Goal: Find contact information: Find contact information

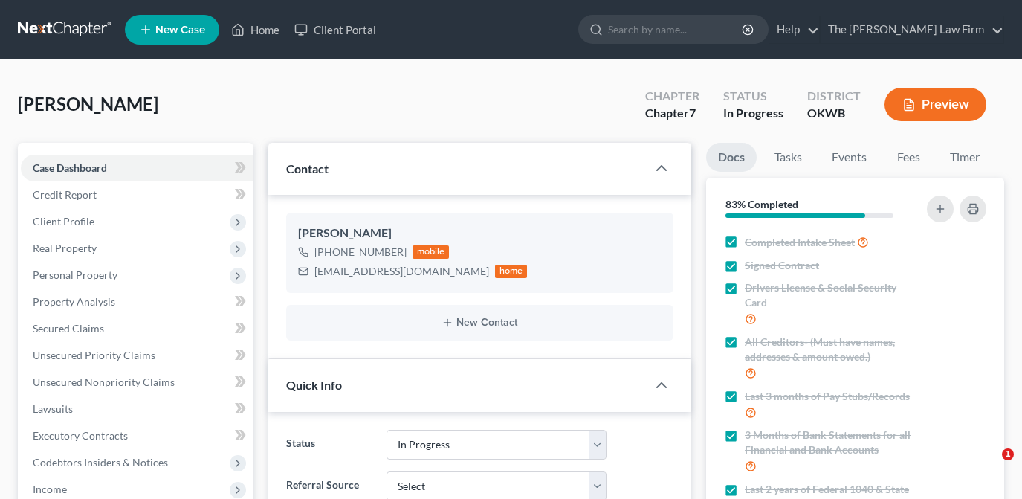
select select "4"
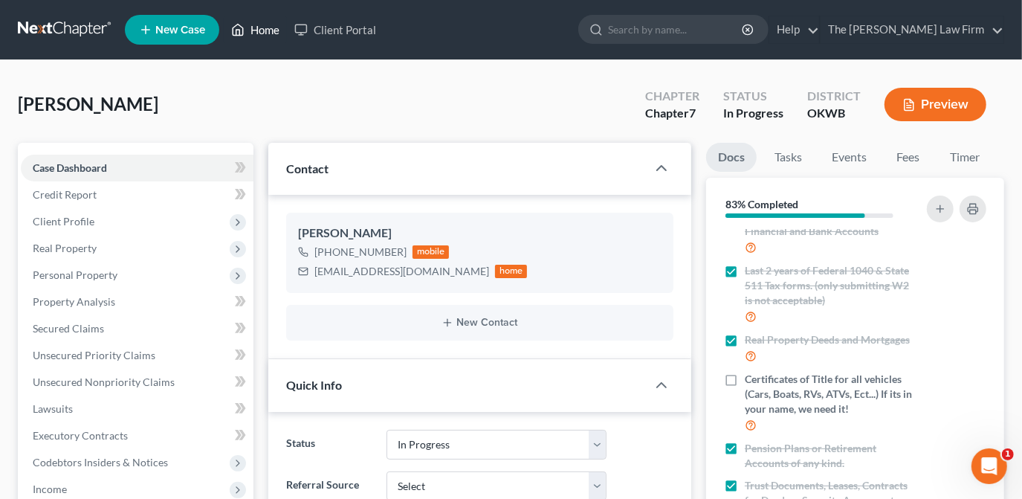
click at [256, 23] on link "Home" at bounding box center [255, 29] width 63 height 27
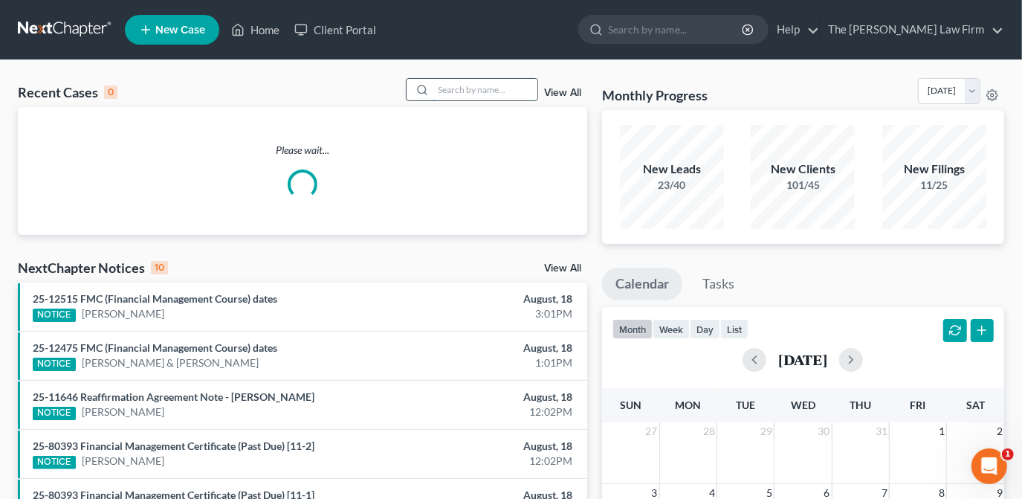
click at [492, 82] on input "search" at bounding box center [485, 90] width 104 height 22
click at [486, 89] on input "search" at bounding box center [485, 90] width 104 height 22
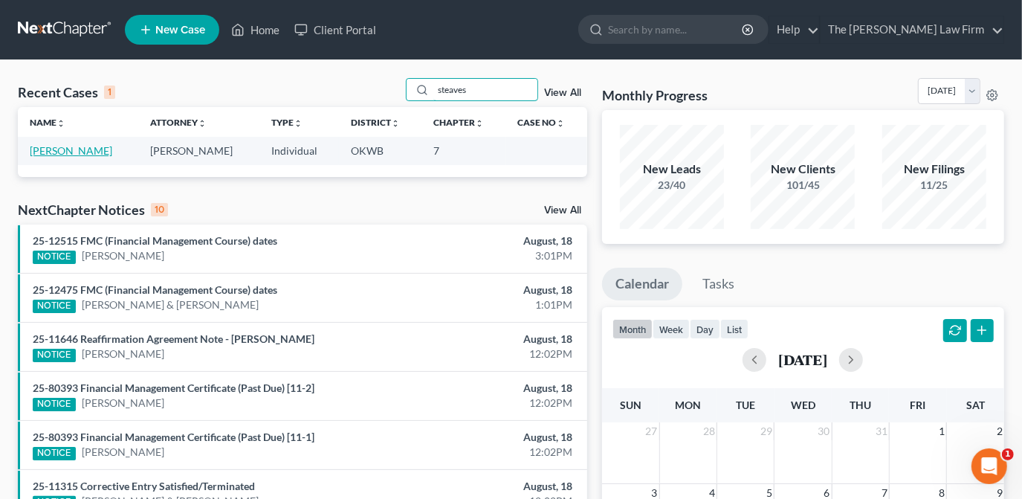
type input "steaves"
click at [73, 152] on link "[PERSON_NAME]" at bounding box center [71, 150] width 83 height 13
select select "1"
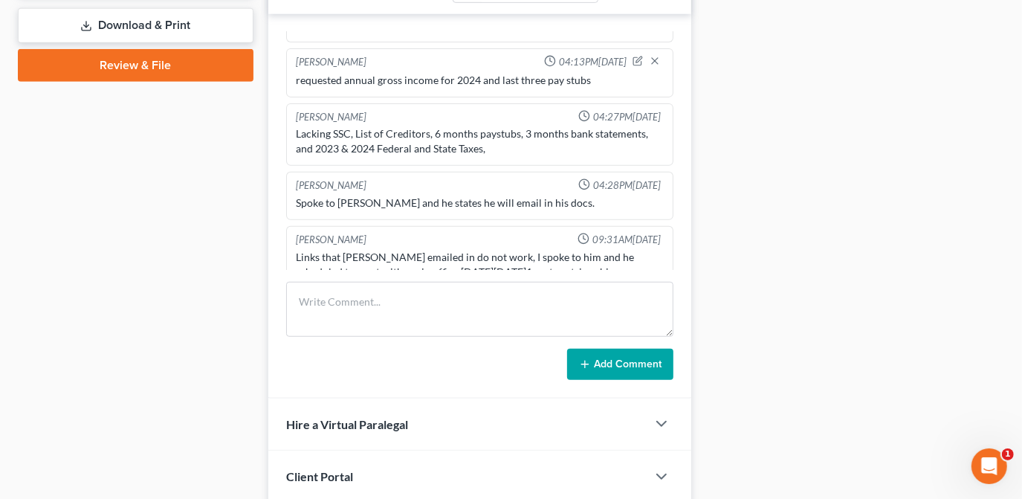
scroll to position [760, 0]
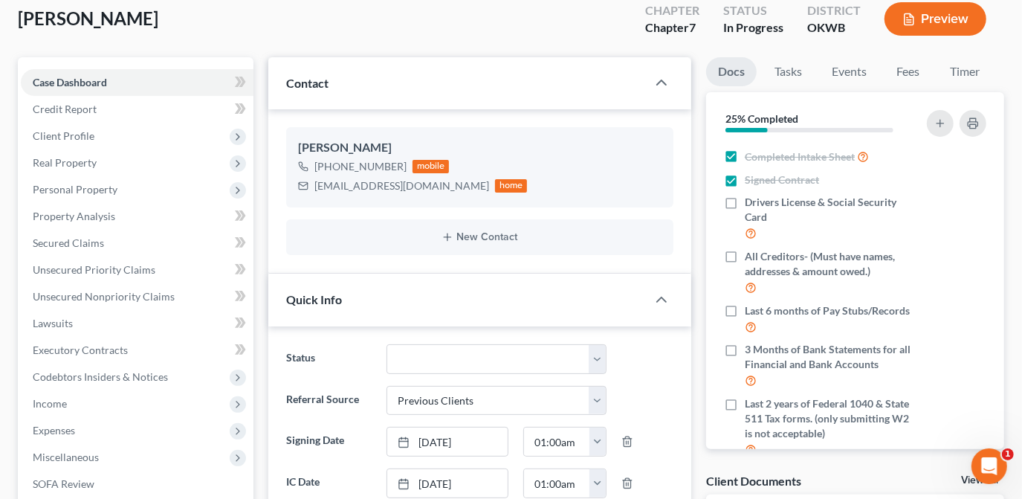
scroll to position [0, 0]
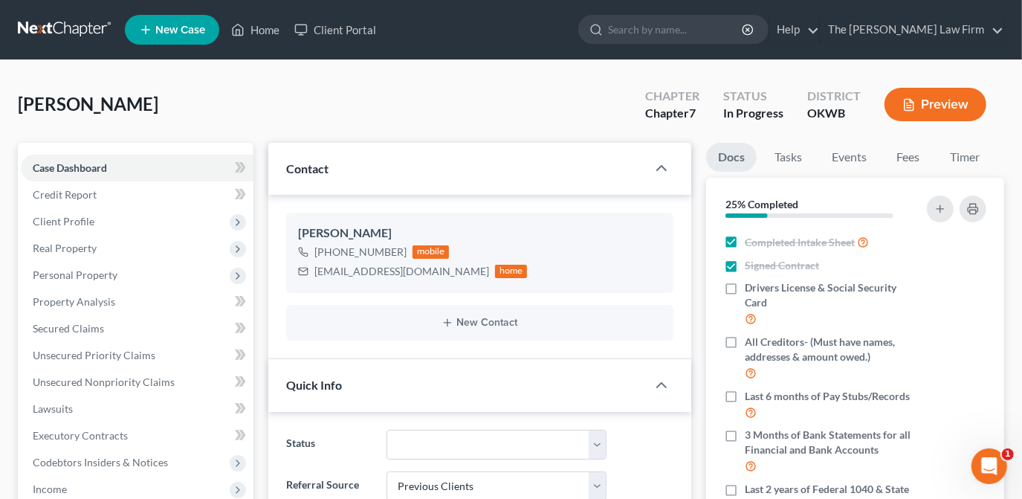
click at [521, 112] on div "Steaveson, Craig Upgraded Chapter Chapter 7 Status In Progress District OKWB Pr…" at bounding box center [511, 110] width 986 height 65
click at [433, 112] on div "Steaveson, Craig Upgraded Chapter Chapter 7 Status In Progress District OKWB Pr…" at bounding box center [511, 110] width 986 height 65
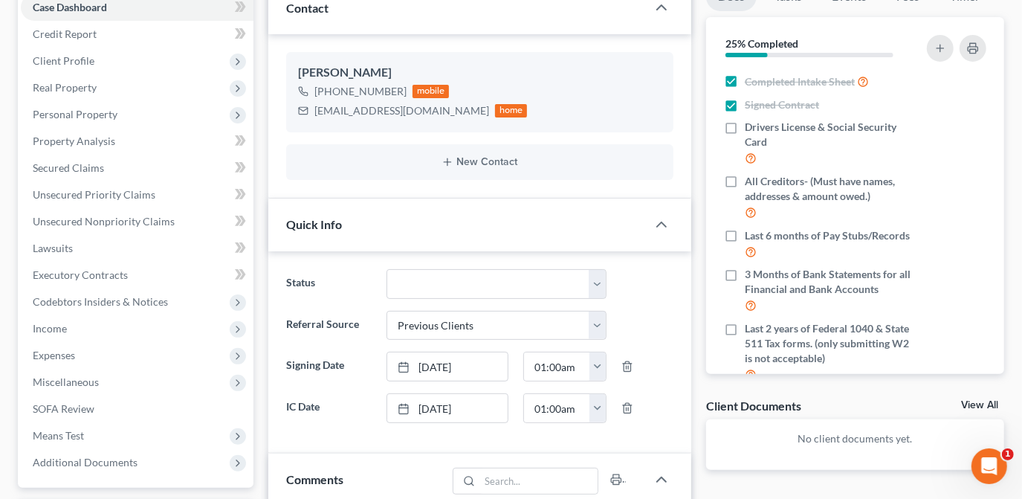
scroll to position [337, 0]
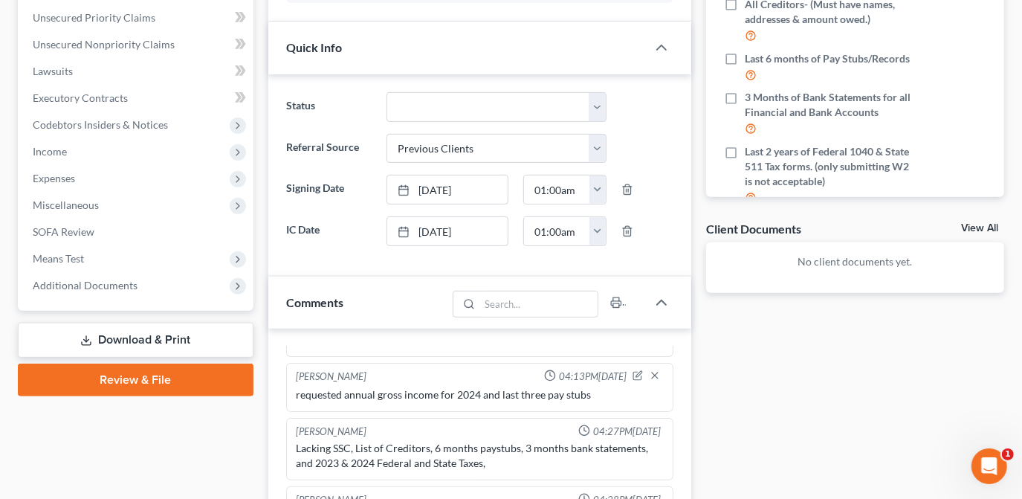
drag, startPoint x: 809, startPoint y: 393, endPoint x: 794, endPoint y: 421, distance: 31.3
click at [809, 393] on div "Docs Tasks Events Fees Timer 25% Completed Nothing here yet! Completed Intake S…" at bounding box center [855, 337] width 313 height 1064
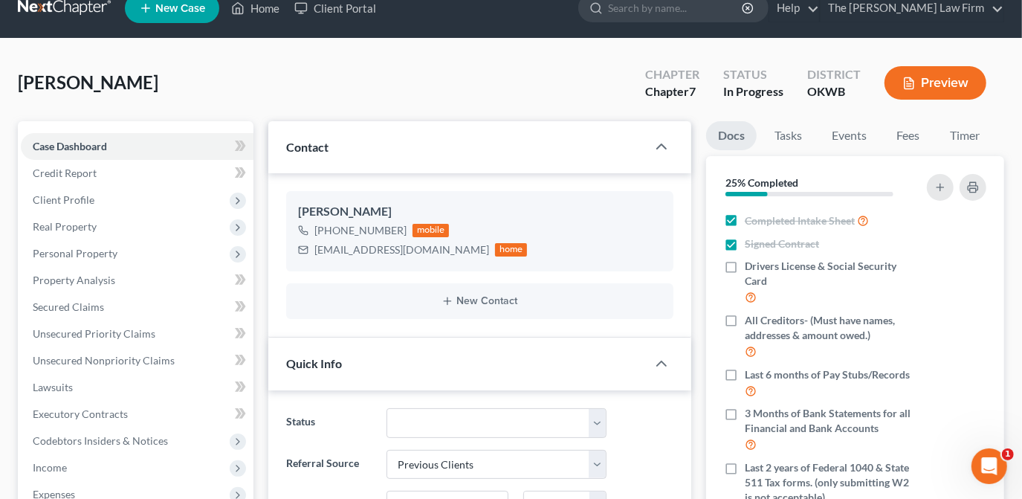
scroll to position [0, 0]
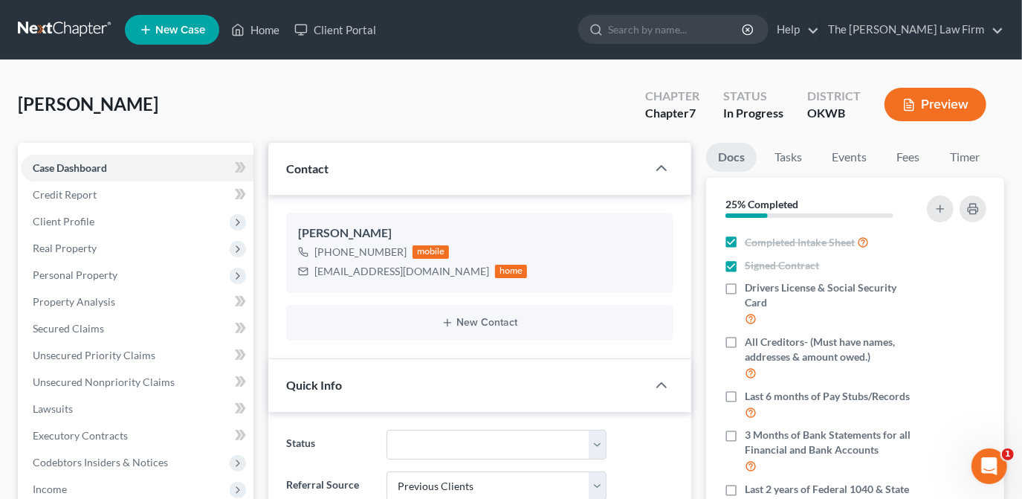
click at [594, 105] on div "Steaveson, Craig Upgraded Chapter Chapter 7 Status In Progress District OKWB Pr…" at bounding box center [511, 110] width 986 height 65
click at [546, 117] on div "Steaveson, Craig Upgraded Chapter Chapter 7 Status In Progress District OKWB Pr…" at bounding box center [511, 110] width 986 height 65
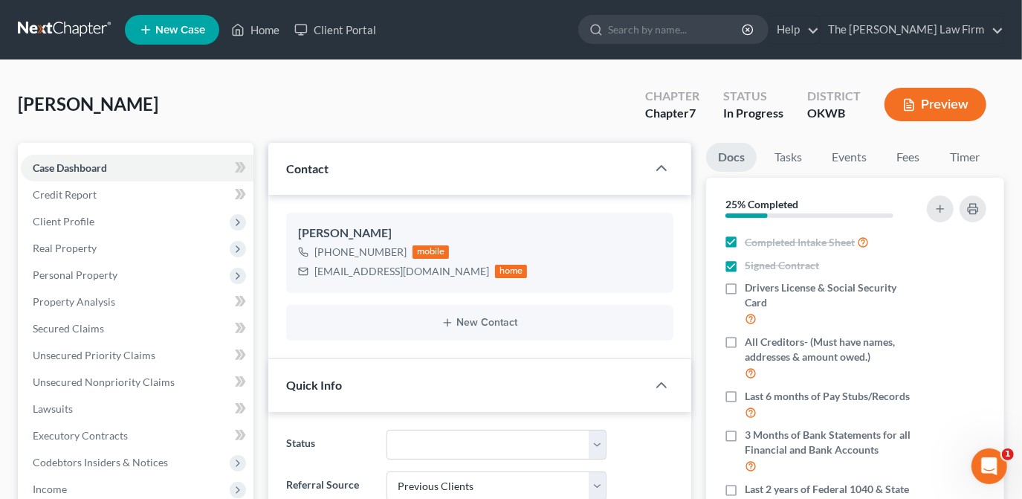
click at [546, 117] on div "Steaveson, Craig Upgraded Chapter Chapter 7 Status In Progress District OKWB Pr…" at bounding box center [511, 110] width 986 height 65
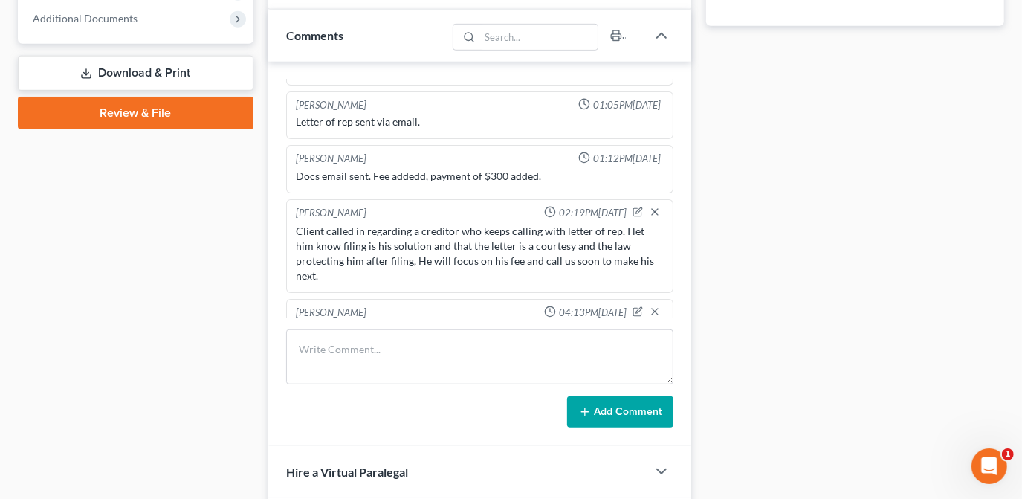
scroll to position [676, 0]
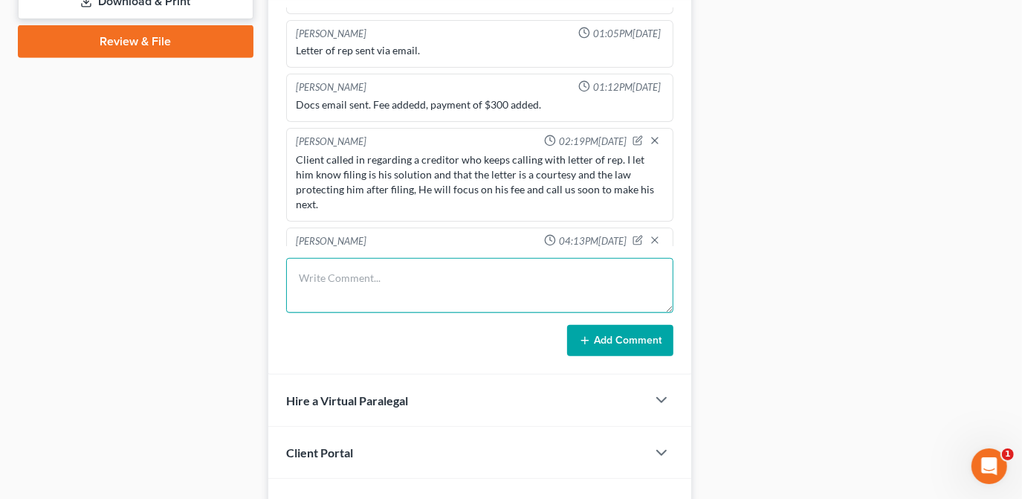
click at [406, 292] on textarea at bounding box center [479, 285] width 387 height 55
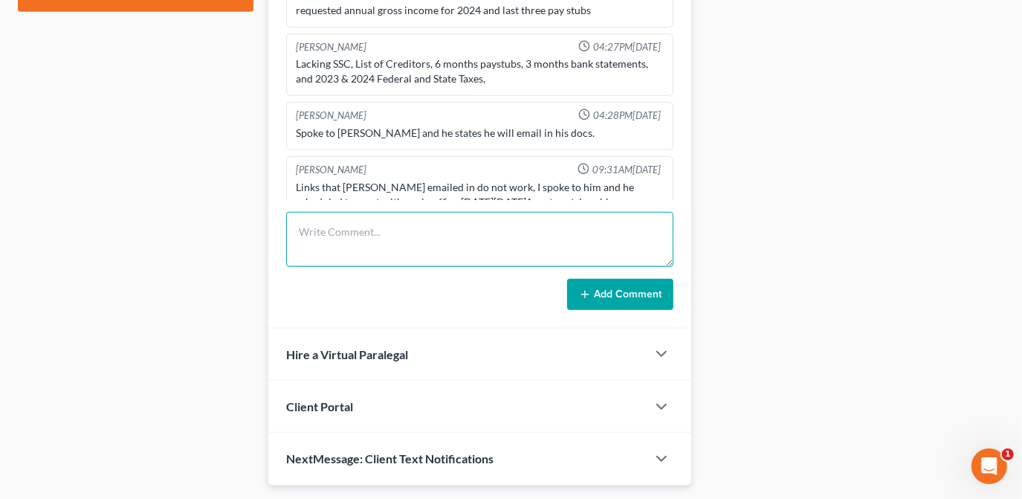
scroll to position [760, 0]
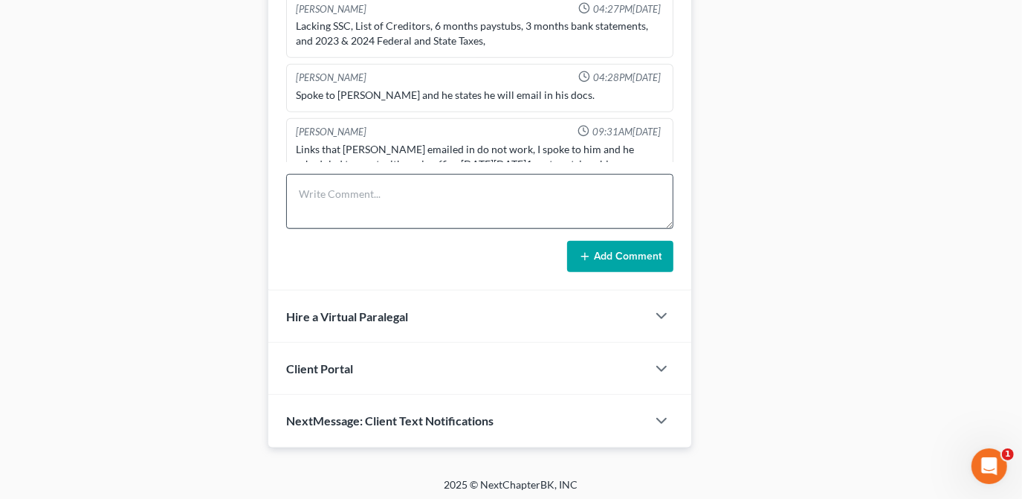
drag, startPoint x: 440, startPoint y: 240, endPoint x: 445, endPoint y: 207, distance: 33.9
click at [440, 241] on div "Add Comment" at bounding box center [479, 256] width 387 height 31
click at [447, 193] on textarea at bounding box center [479, 201] width 387 height 55
drag, startPoint x: 592, startPoint y: 190, endPoint x: 572, endPoint y: 190, distance: 20.8
click at [572, 190] on textarea "Craig faced some issues with collecting his bank statements. Hi s" at bounding box center [479, 201] width 387 height 55
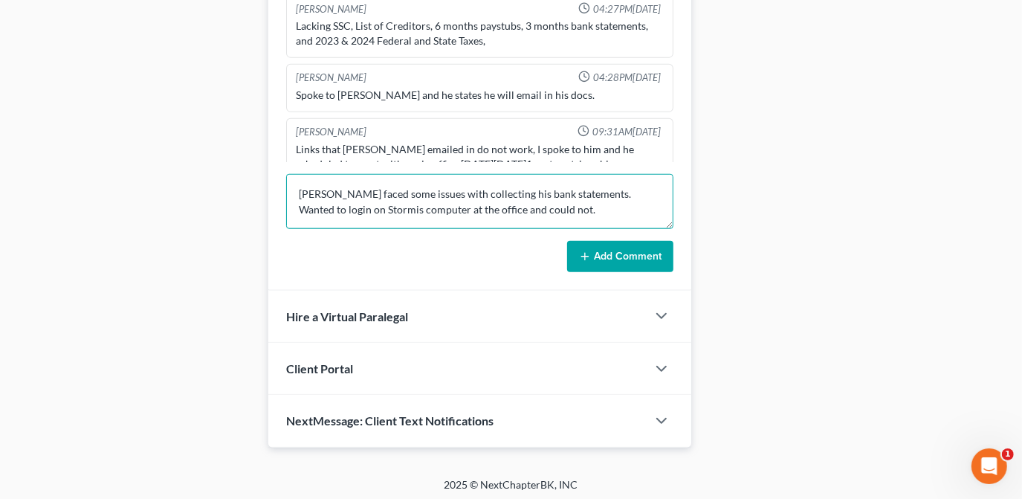
drag, startPoint x: 333, startPoint y: 207, endPoint x: 295, endPoint y: 204, distance: 38.0
click at [295, 205] on textarea "Craig faced some issues with collecting his bank statements. Wanted to login on…" at bounding box center [479, 201] width 387 height 55
click at [578, 189] on textarea "Craig faced some issues with collecting his bank statements. Wanted to login on…" at bounding box center [479, 201] width 387 height 55
click at [500, 206] on textarea "Craig faced some issues with collecting his bank statements. Client wanted to l…" at bounding box center [479, 201] width 387 height 55
click at [521, 199] on textarea "Craig faced some issues with collecting his bank statements. Client wanted to l…" at bounding box center [479, 201] width 387 height 55
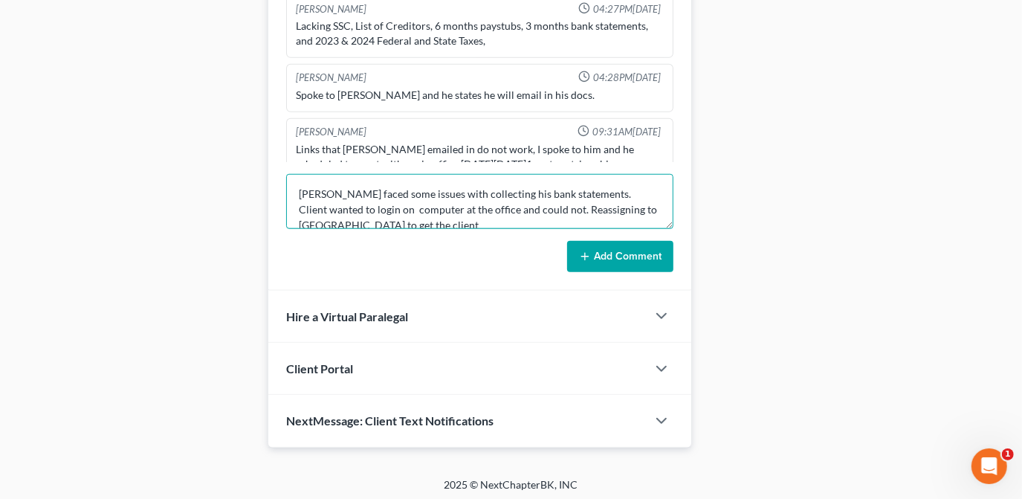
scroll to position [2, 0]
paste textarea "The client wanted to log in to the computer at the office but"
click at [566, 187] on textarea "Craig faced some issues with collecting his bank statements. The client wanted …" at bounding box center [479, 201] width 387 height 55
drag, startPoint x: 456, startPoint y: 201, endPoint x: 404, endPoint y: 201, distance: 51.3
click at [404, 201] on textarea "Craig faced some issues with collecting his bank statements. First sending encr…" at bounding box center [479, 201] width 387 height 55
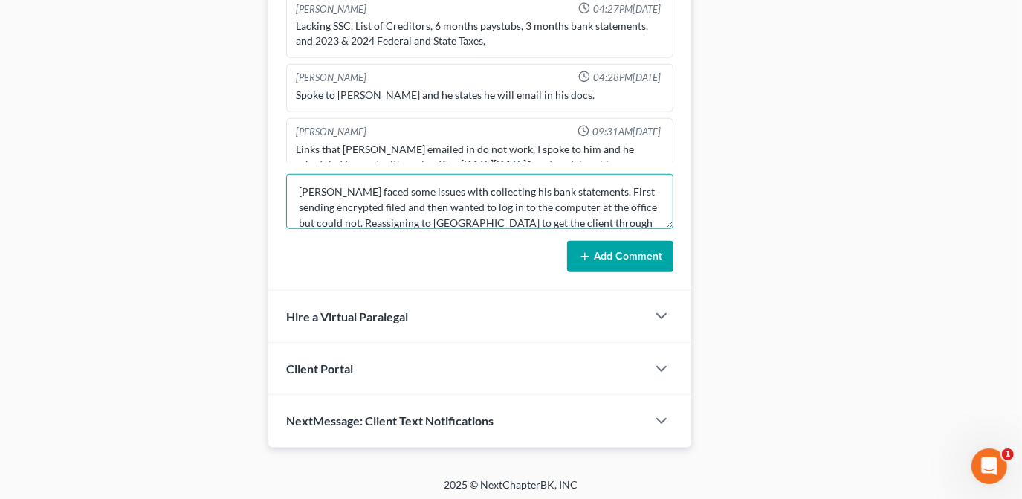
click at [531, 198] on textarea "Craig faced some issues with collecting his bank statements. First sending encr…" at bounding box center [479, 201] width 387 height 55
click at [343, 217] on textarea "Craig faced some issues with collecting his bank statements. First sending encr…" at bounding box center [479, 201] width 387 height 55
drag, startPoint x: 631, startPoint y: 211, endPoint x: 210, endPoint y: 167, distance: 423.7
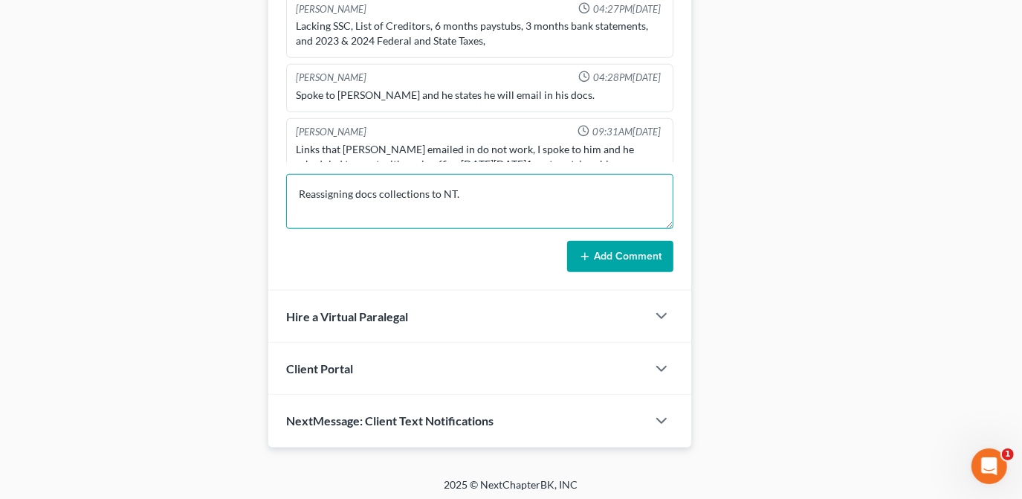
type textarea "Reassigning docs collections to NT."
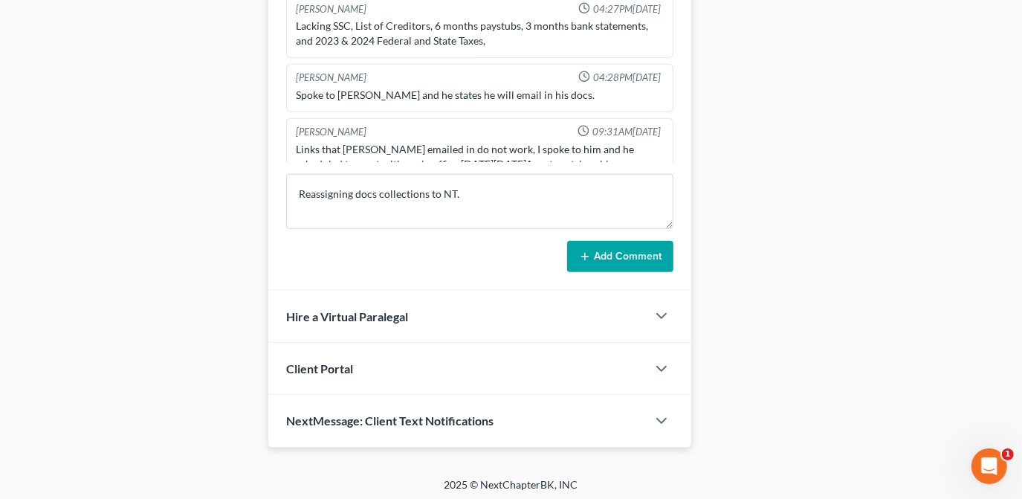
click at [590, 259] on button "Add Comment" at bounding box center [620, 256] width 106 height 31
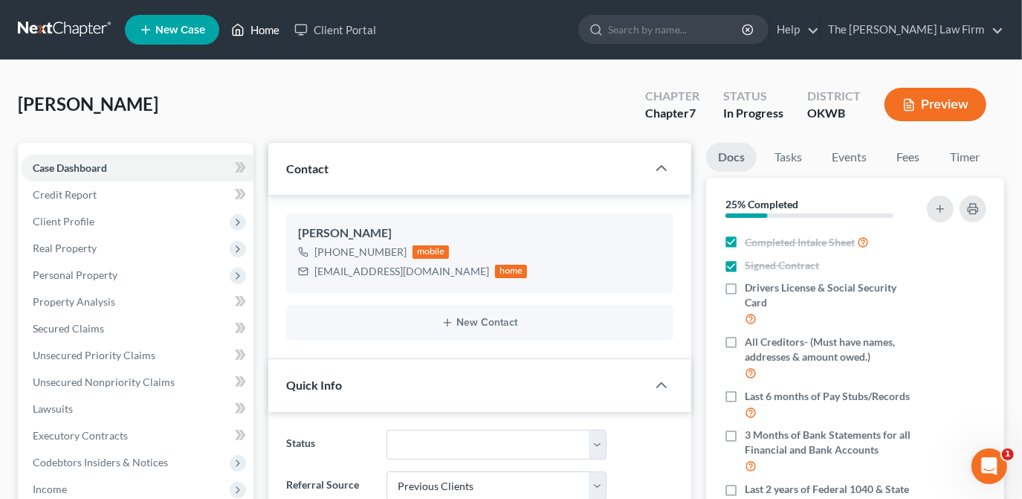
drag, startPoint x: 280, startPoint y: 33, endPoint x: 318, endPoint y: 60, distance: 46.8
click at [280, 33] on link "Home" at bounding box center [255, 29] width 63 height 27
click at [272, 33] on link "Home" at bounding box center [255, 29] width 63 height 27
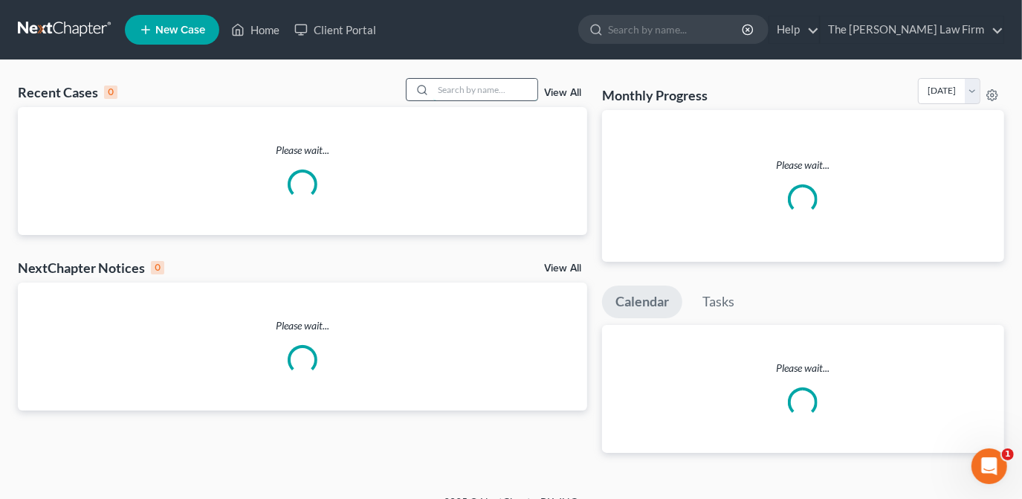
click at [520, 91] on input "search" at bounding box center [485, 90] width 104 height 22
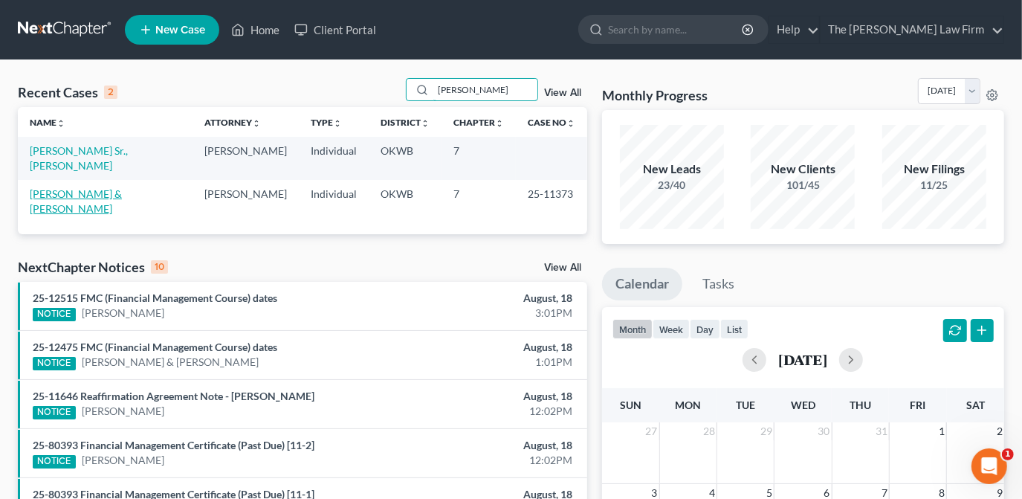
type input "stepp"
click at [81, 187] on link "[PERSON_NAME] & [PERSON_NAME]" at bounding box center [76, 201] width 92 height 28
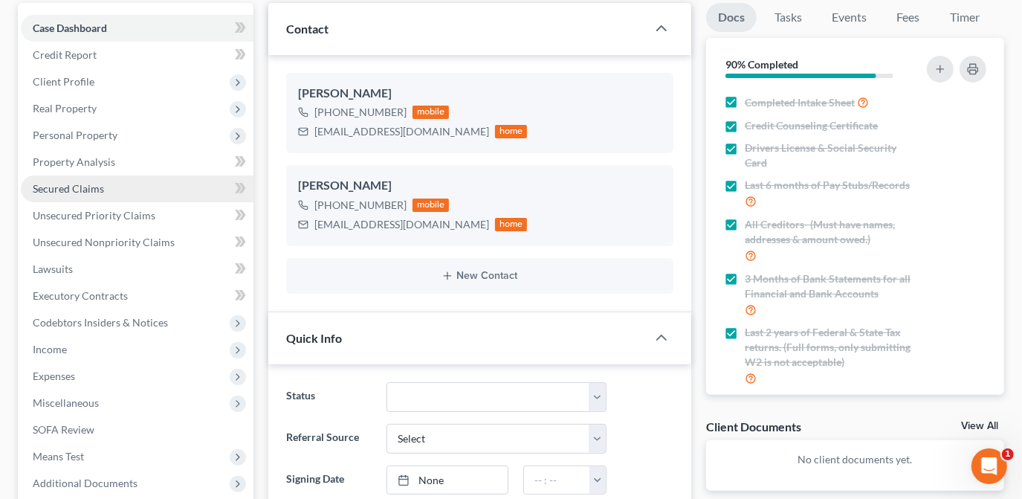
scroll to position [135, 0]
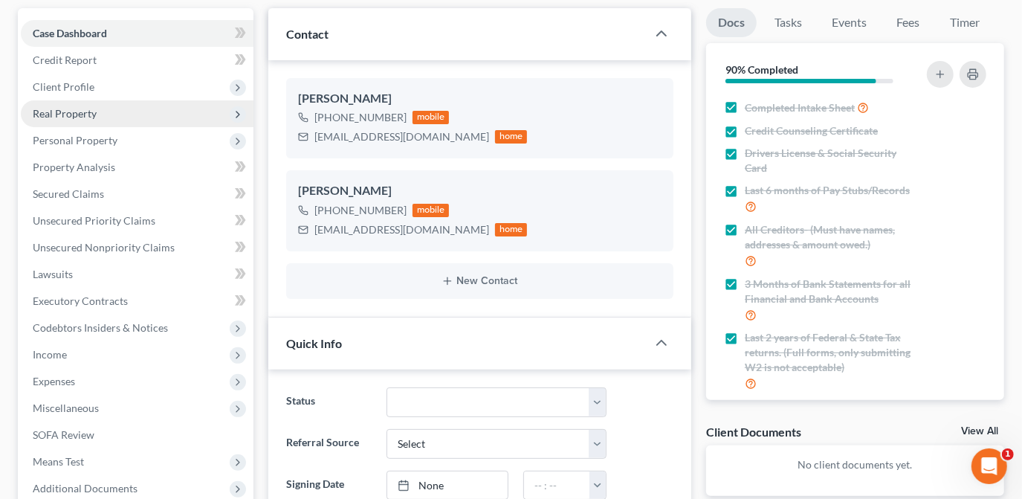
click at [117, 112] on span "Real Property" at bounding box center [137, 113] width 233 height 27
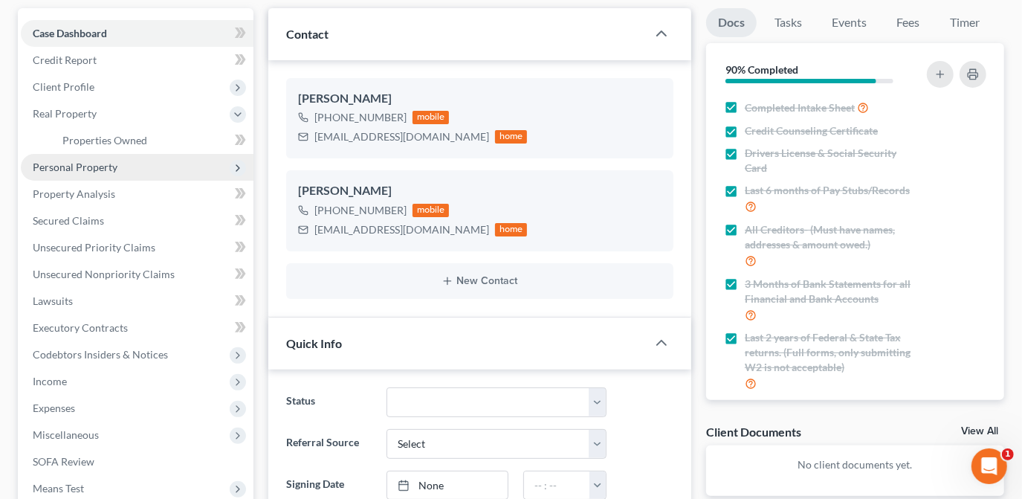
click at [152, 164] on span "Personal Property" at bounding box center [137, 167] width 233 height 27
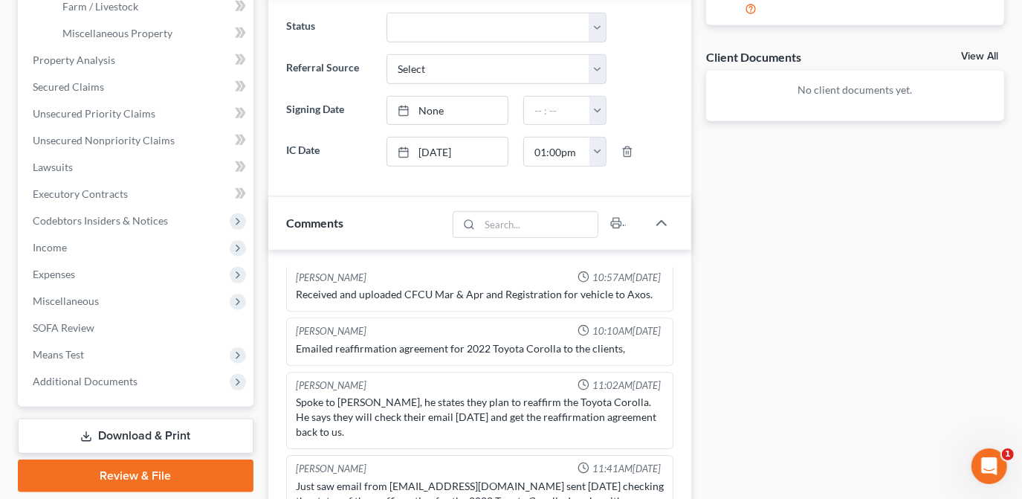
scroll to position [608, 0]
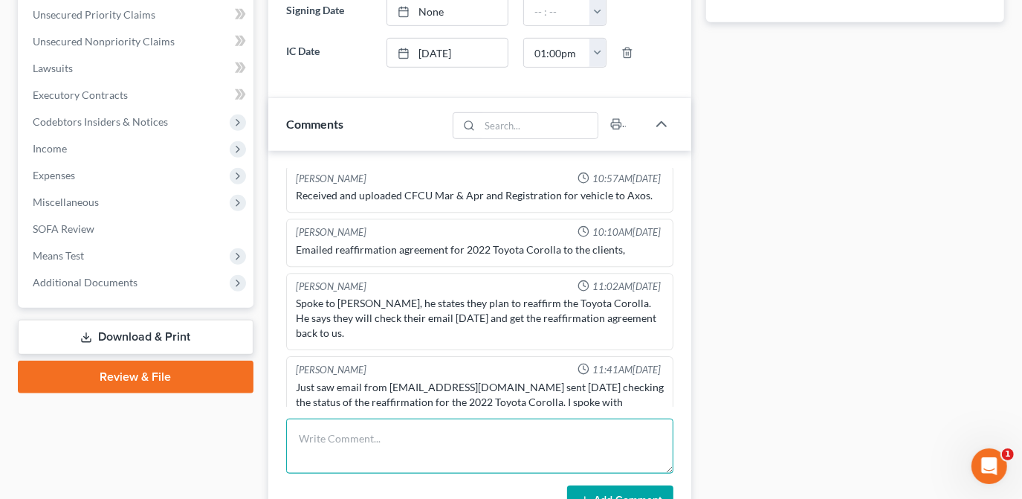
click at [456, 445] on textarea at bounding box center [479, 445] width 387 height 55
drag, startPoint x: 545, startPoint y: 435, endPoint x: 552, endPoint y: 433, distance: 7.6
click at [545, 435] on textarea "Credit has been reaching out to Katy via email," at bounding box center [479, 445] width 387 height 55
type textarea "Credit has been reaching out to Katy via email, Immidtate care of oklahoma"
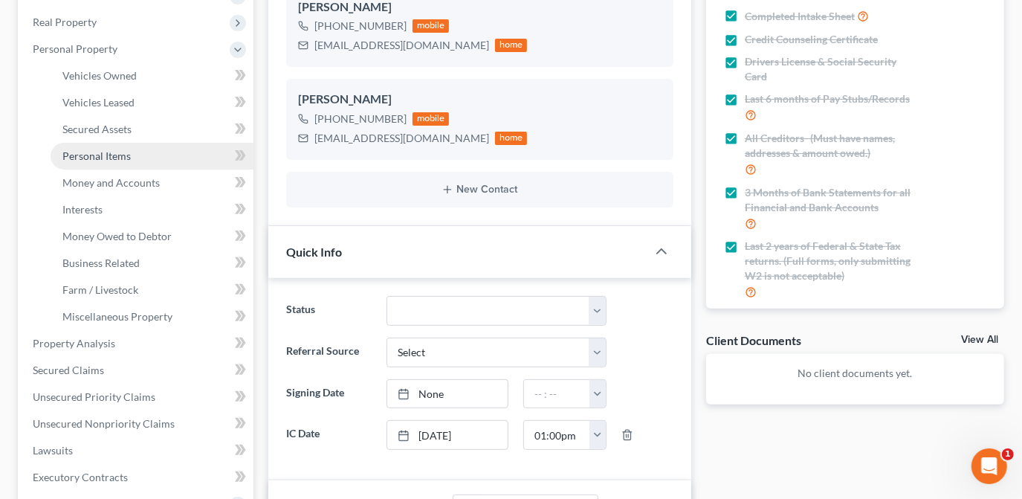
scroll to position [202, 0]
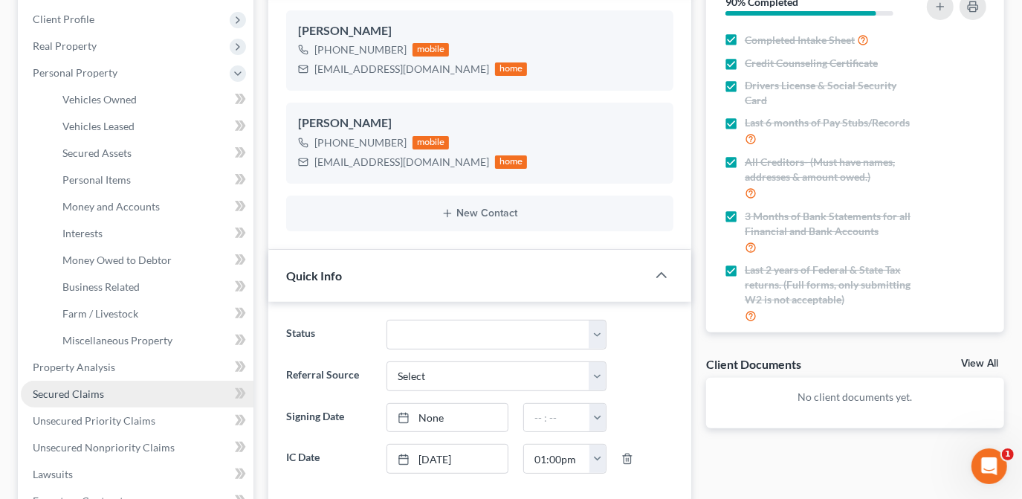
drag, startPoint x: 78, startPoint y: 397, endPoint x: 251, endPoint y: 362, distance: 176.7
click at [78, 397] on span "Secured Claims" at bounding box center [68, 393] width 71 height 13
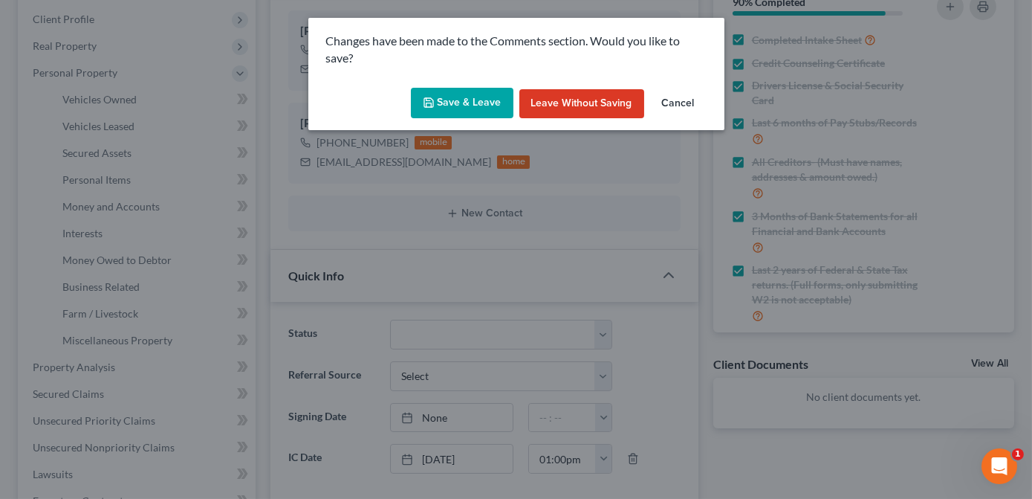
click at [592, 100] on button "Leave without Saving" at bounding box center [582, 104] width 125 height 30
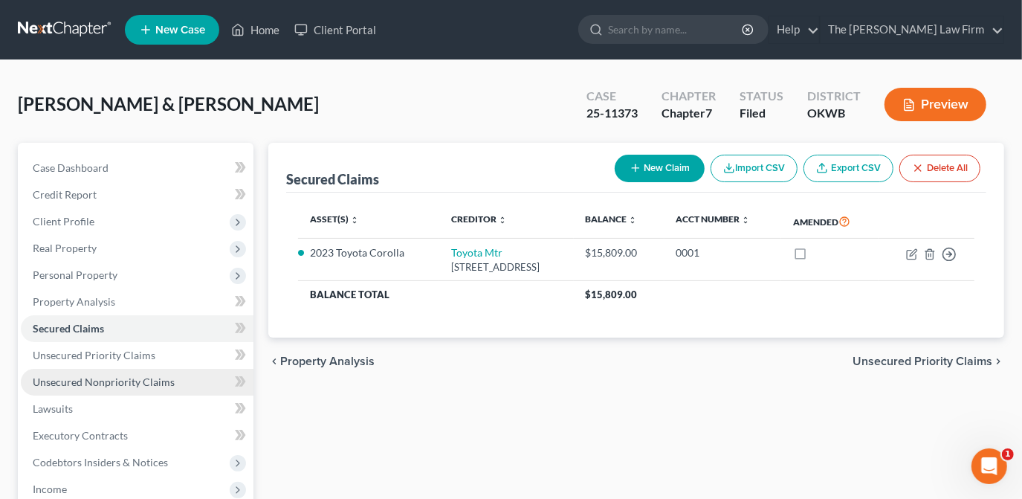
click at [132, 376] on span "Unsecured Nonpriority Claims" at bounding box center [104, 381] width 142 height 13
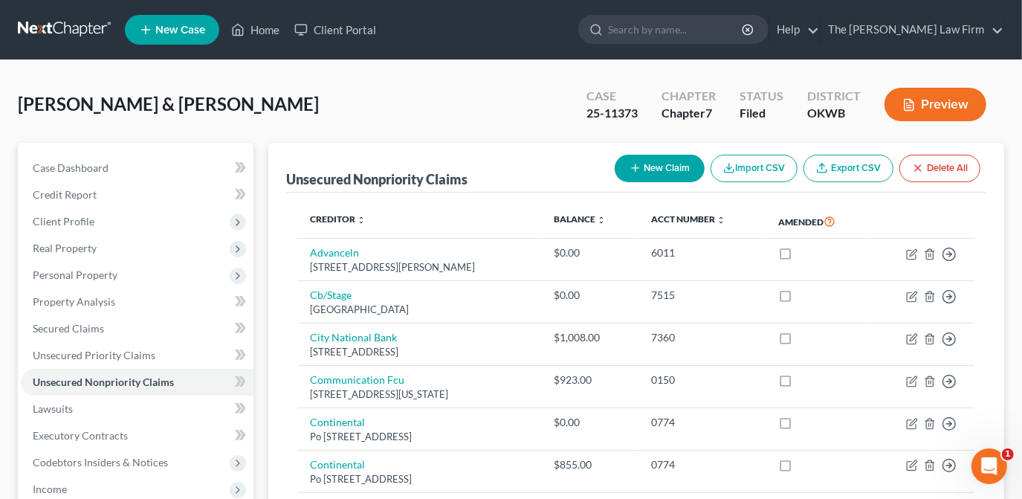
click at [253, 78] on div "Stepp, David & Katy Upgraded Case 25-11373 Chapter Chapter 7 Status Filed Distr…" at bounding box center [511, 110] width 986 height 65
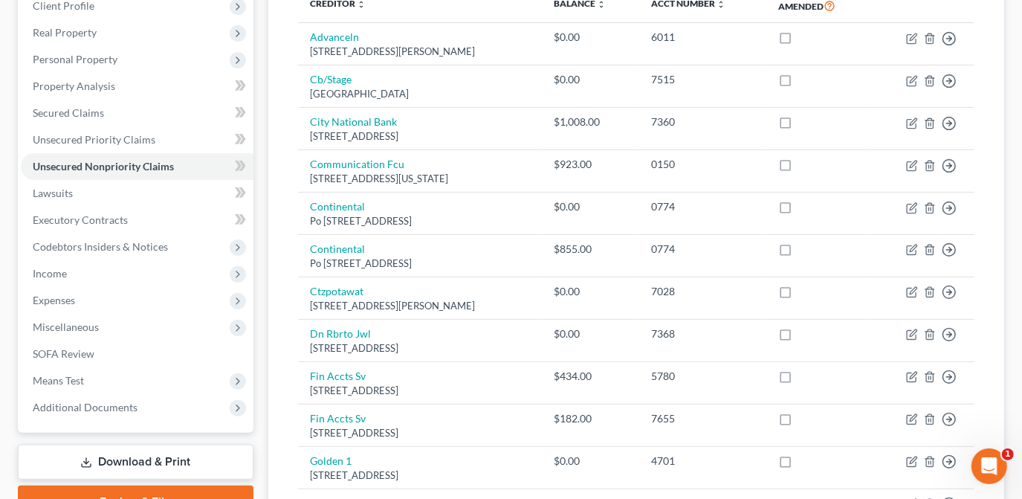
scroll to position [270, 0]
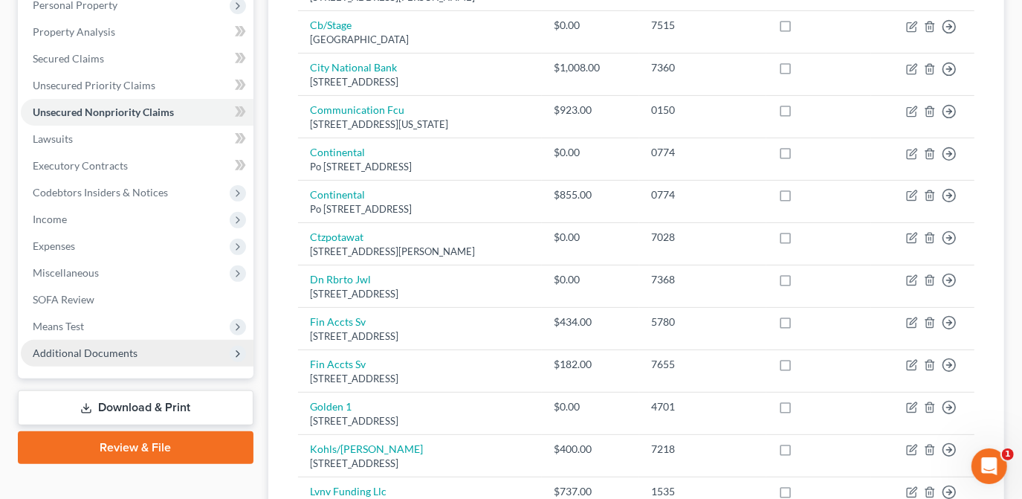
click at [136, 355] on span "Additional Documents" at bounding box center [137, 353] width 233 height 27
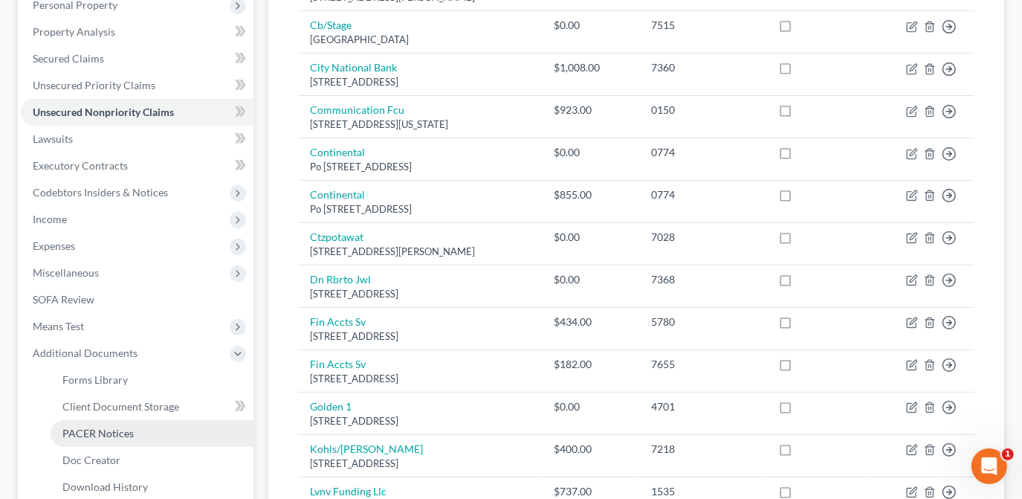
click at [149, 437] on link "PACER Notices" at bounding box center [152, 433] width 203 height 27
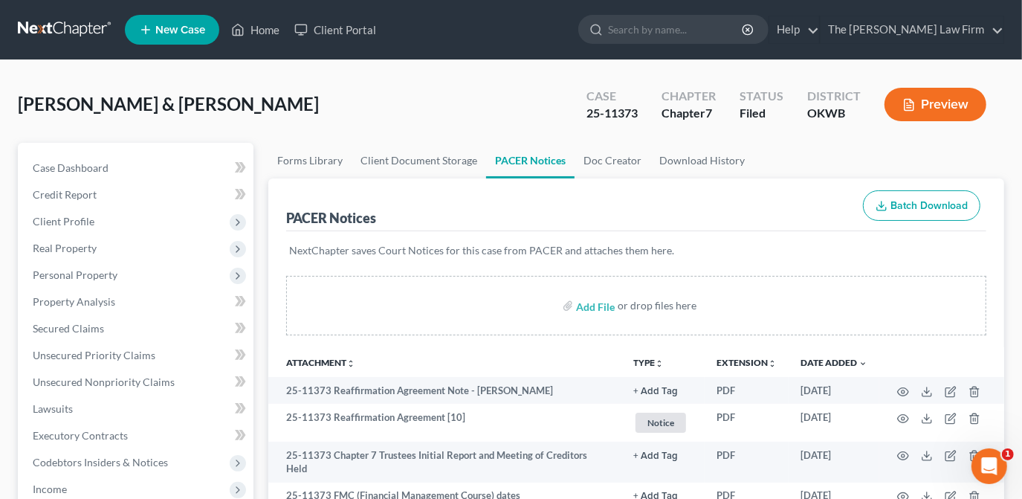
click at [433, 106] on div "Stepp, David & Katy Upgraded Case 25-11373 Chapter Chapter 7 Status Filed Distr…" at bounding box center [511, 110] width 986 height 65
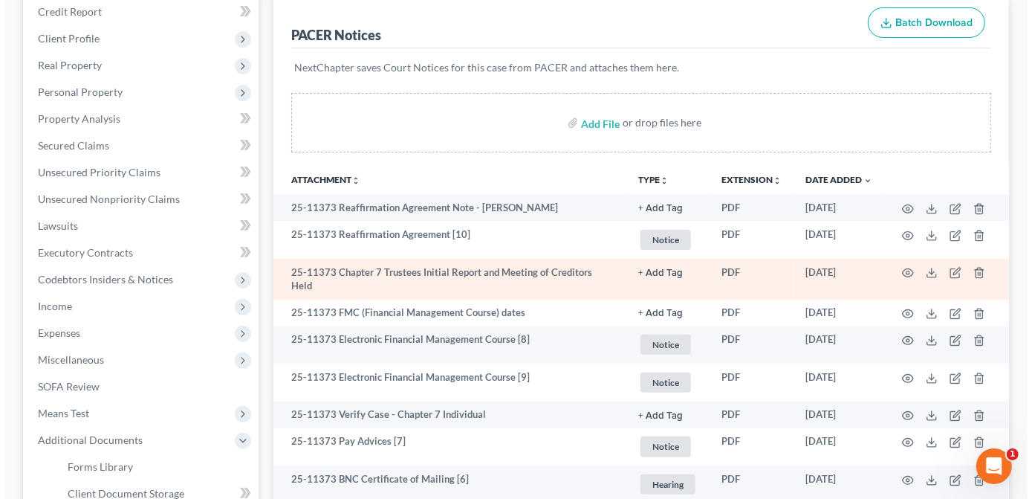
scroll to position [202, 0]
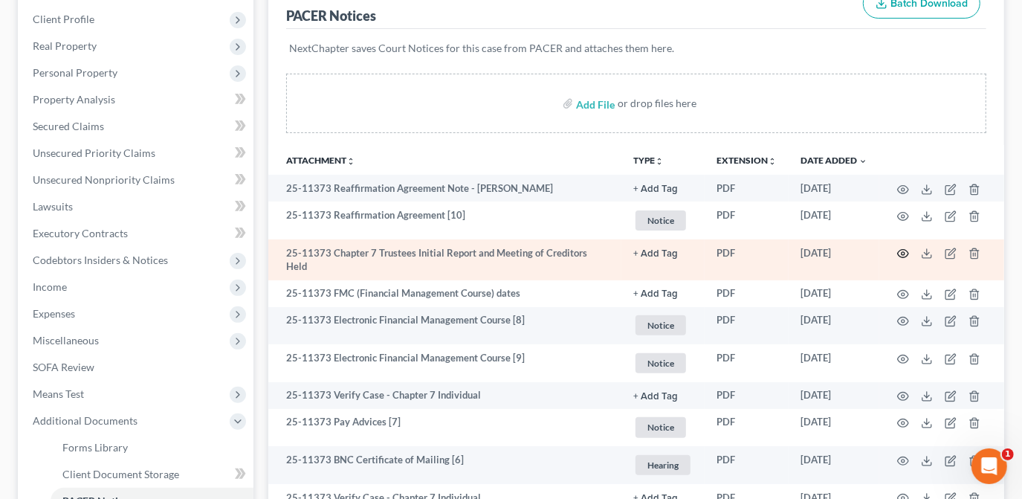
click at [899, 252] on icon "button" at bounding box center [903, 254] width 12 height 12
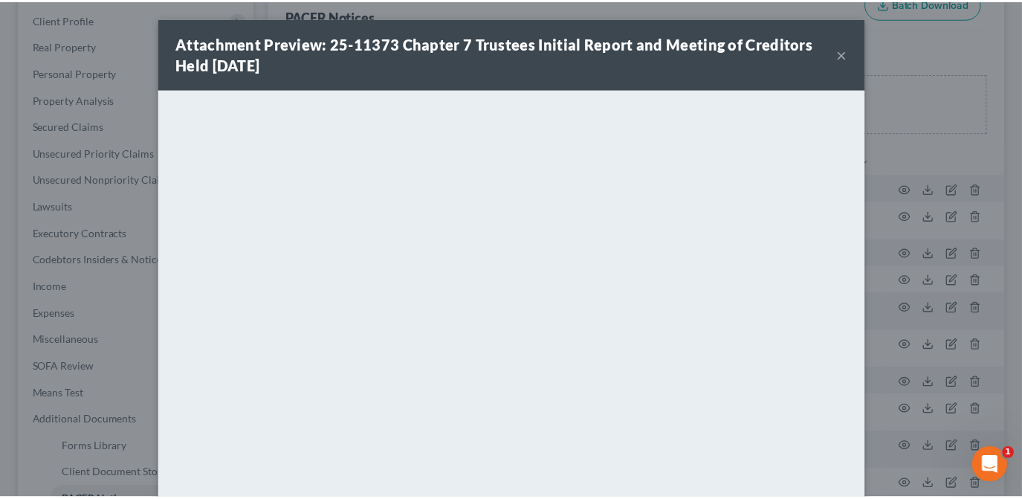
scroll to position [0, 0]
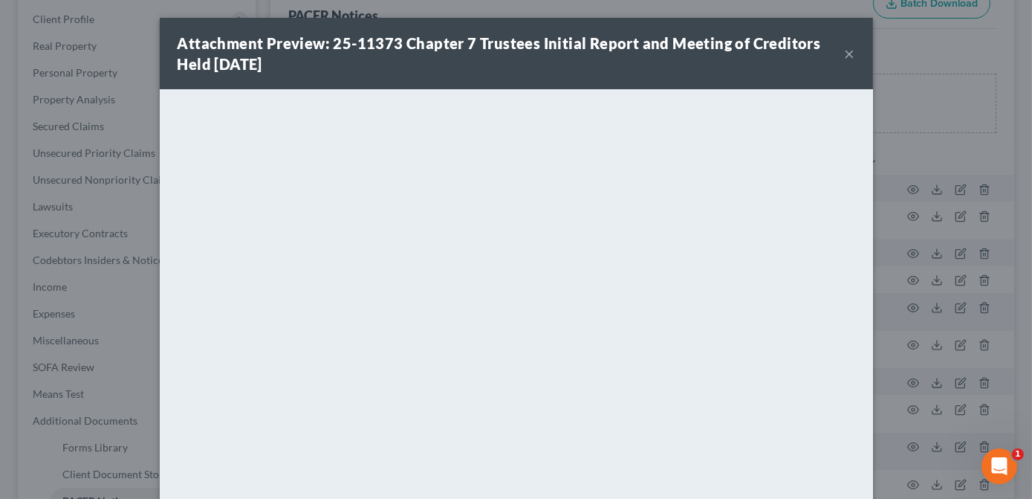
click at [847, 57] on button "×" at bounding box center [850, 54] width 10 height 18
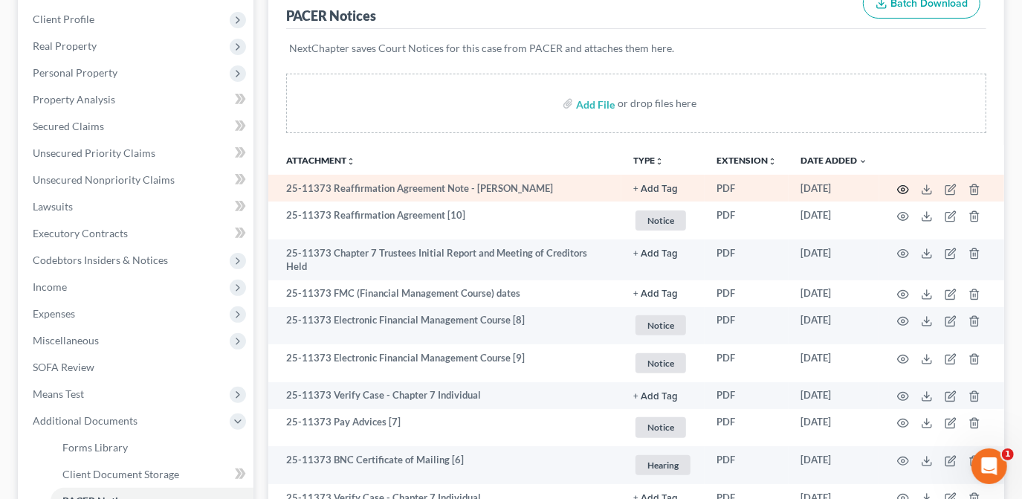
click at [905, 184] on icon "button" at bounding box center [903, 190] width 12 height 12
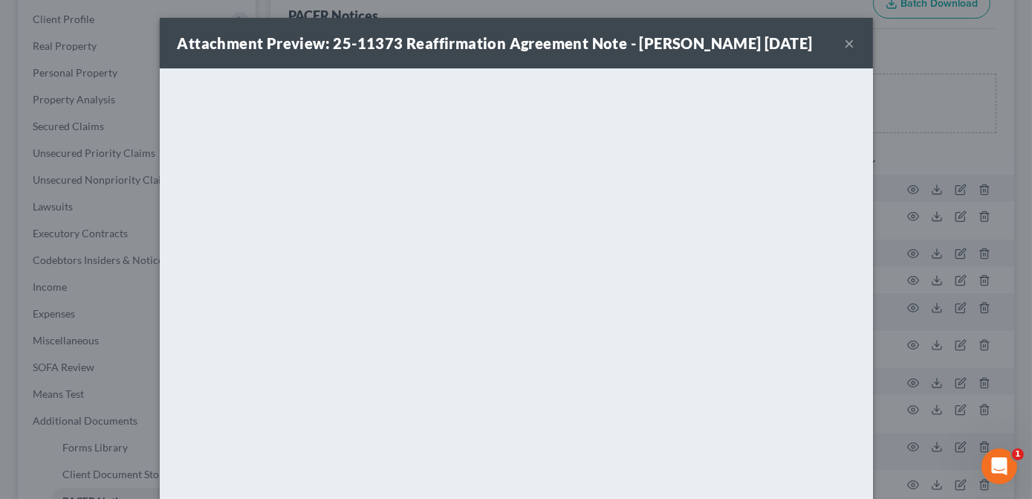
click at [846, 42] on button "×" at bounding box center [850, 43] width 10 height 18
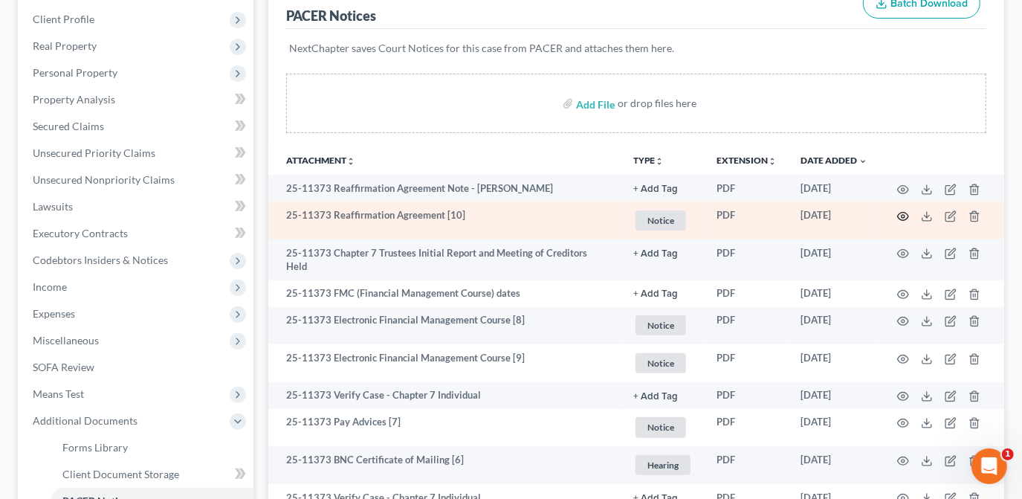
click at [901, 218] on icon "button" at bounding box center [903, 216] width 11 height 8
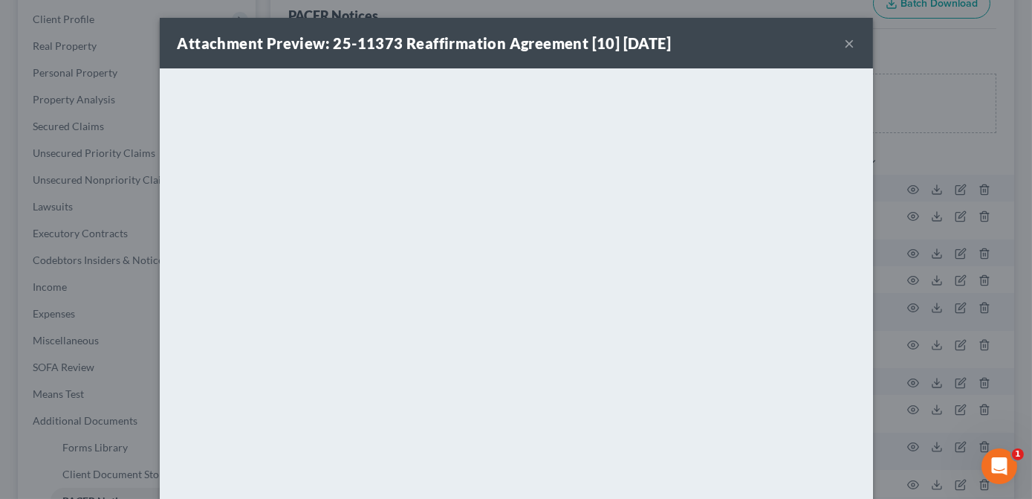
click at [847, 43] on button "×" at bounding box center [850, 43] width 10 height 18
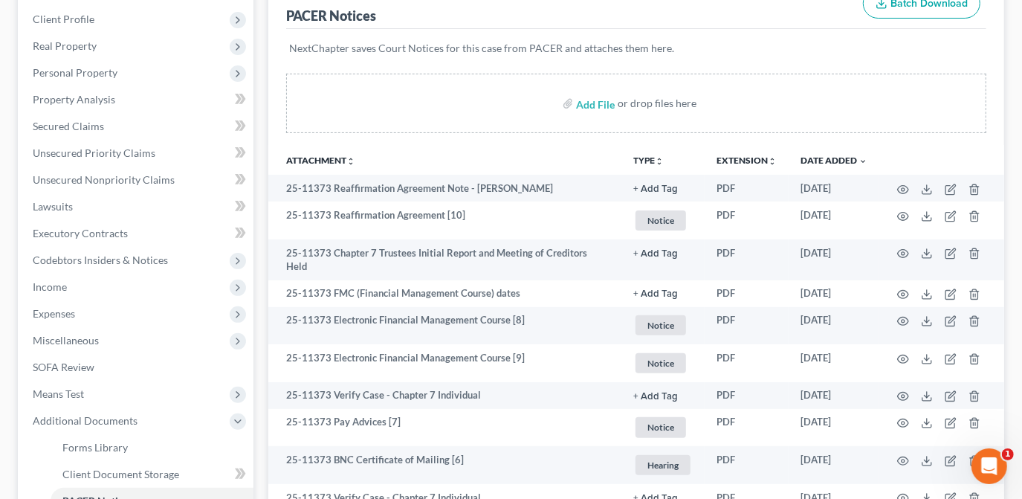
click at [864, 48] on p "NextChapter saves Court Notices for this case from PACER and attaches them here." at bounding box center [636, 48] width 694 height 15
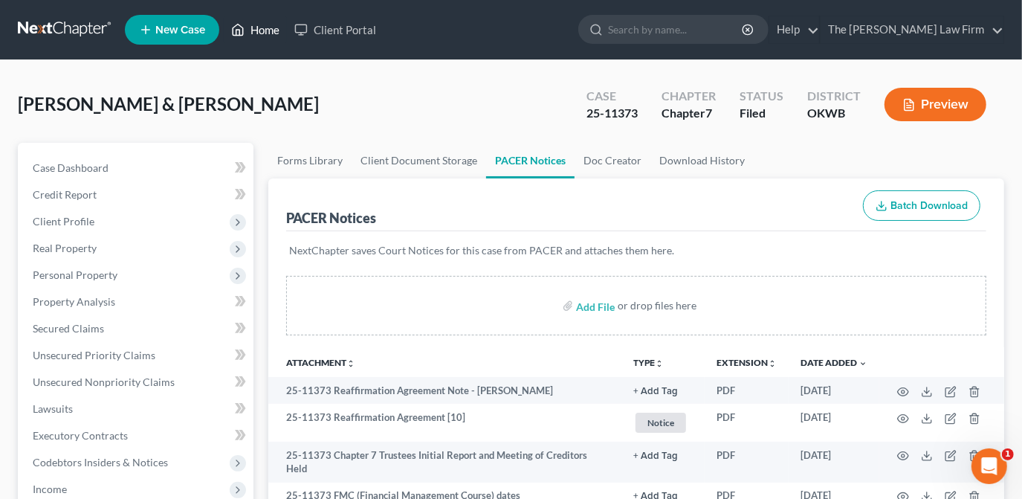
click at [253, 37] on link "Home" at bounding box center [255, 29] width 63 height 27
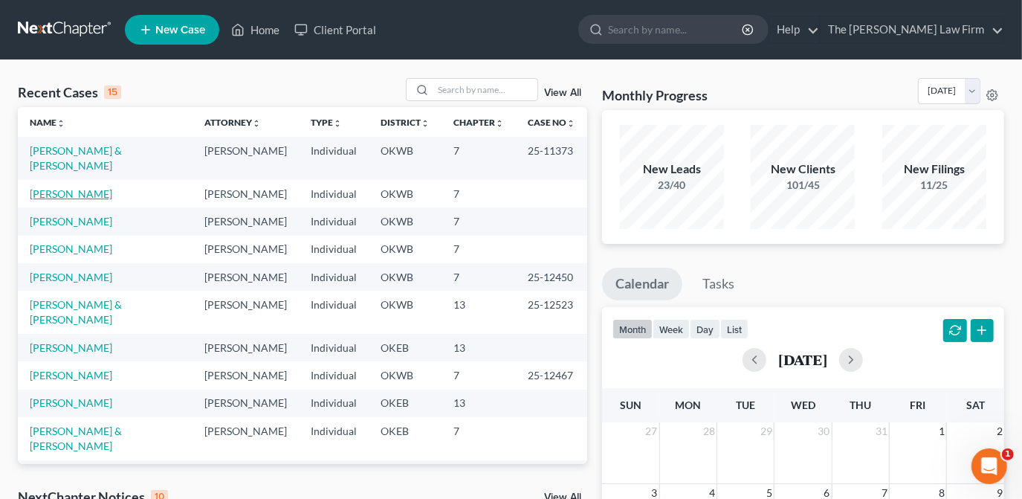
click at [89, 187] on link "[PERSON_NAME]" at bounding box center [71, 193] width 83 height 13
select select "1"
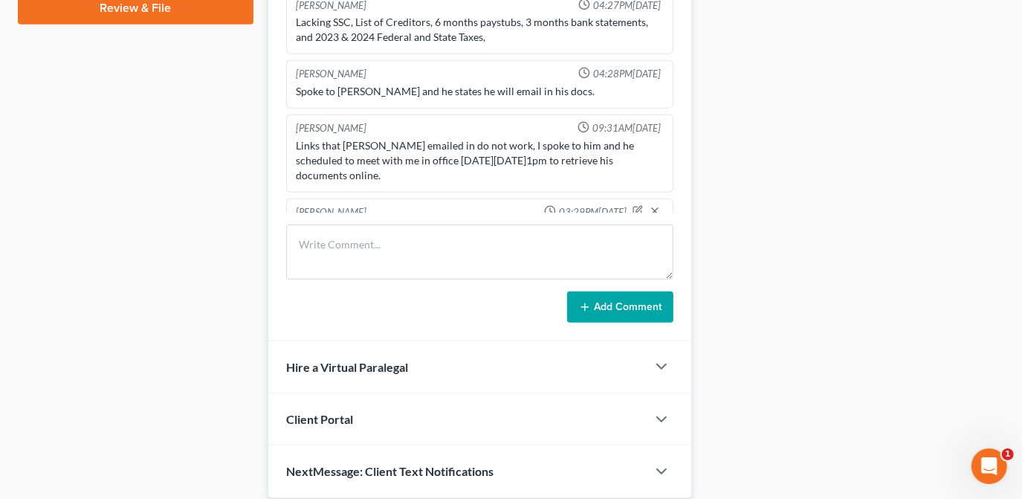
scroll to position [760, 0]
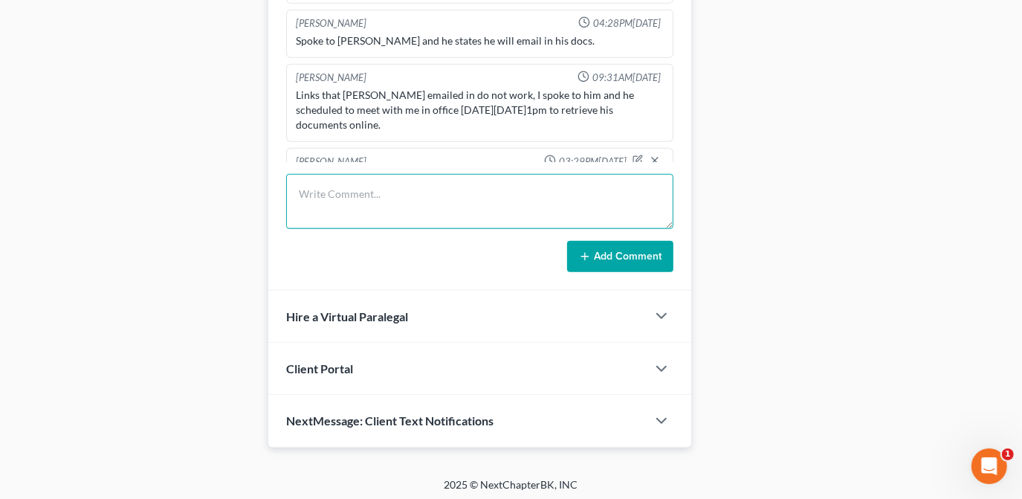
click at [376, 193] on textarea at bounding box center [479, 201] width 387 height 55
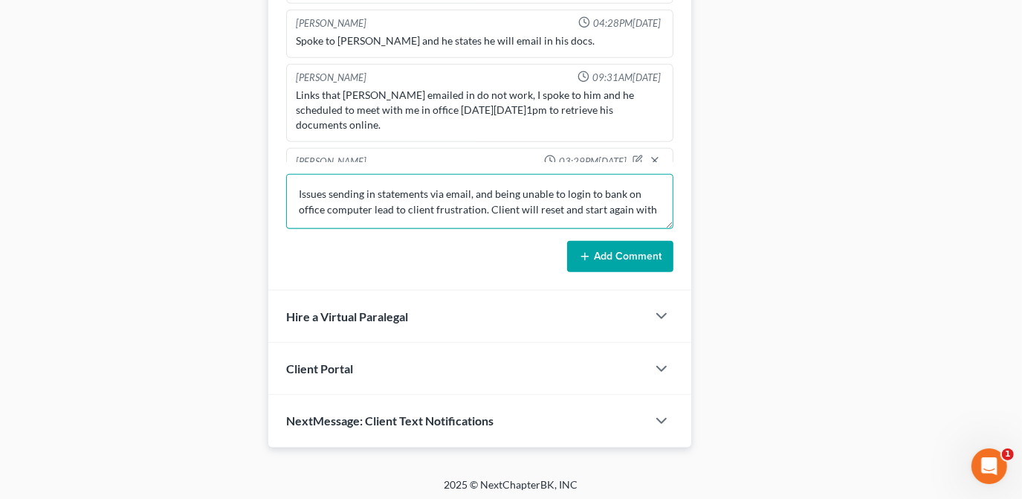
scroll to position [0, 0]
click at [373, 189] on textarea "Issues sending in statements via email, and being unable to login to bank on of…" at bounding box center [479, 201] width 387 height 55
click at [439, 222] on textarea "Issues sending in IBC statements via email, and being unable to login to bank o…" at bounding box center [479, 201] width 387 height 55
click at [511, 189] on textarea "Issues sending in IBC statements via email, and being unable to login to bank o…" at bounding box center [479, 201] width 387 height 55
click at [309, 205] on textarea "Issues sending in IBC statements via email, and then later being unable to log …" at bounding box center [479, 201] width 387 height 55
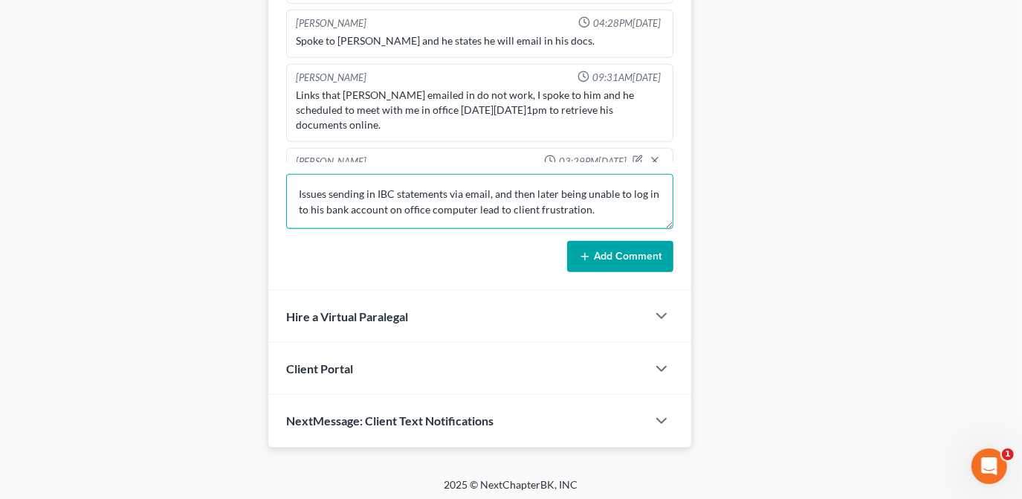
click at [417, 204] on textarea "Issues sending in IBC statements via email, and then later being unable to log …" at bounding box center [479, 201] width 387 height 55
drag, startPoint x: 419, startPoint y: 212, endPoint x: 402, endPoint y: 205, distance: 18.4
click at [409, 199] on textarea "Issues sending in IBC statements via email, and then later being unable to log …" at bounding box center [479, 201] width 387 height 55
click at [402, 205] on textarea "Issues sending in IBC statements via email, and then later being unable to log …" at bounding box center [479, 201] width 387 height 55
click at [520, 206] on textarea "Issues sending in IBC statements via email, and then later being unable to log …" at bounding box center [479, 201] width 387 height 55
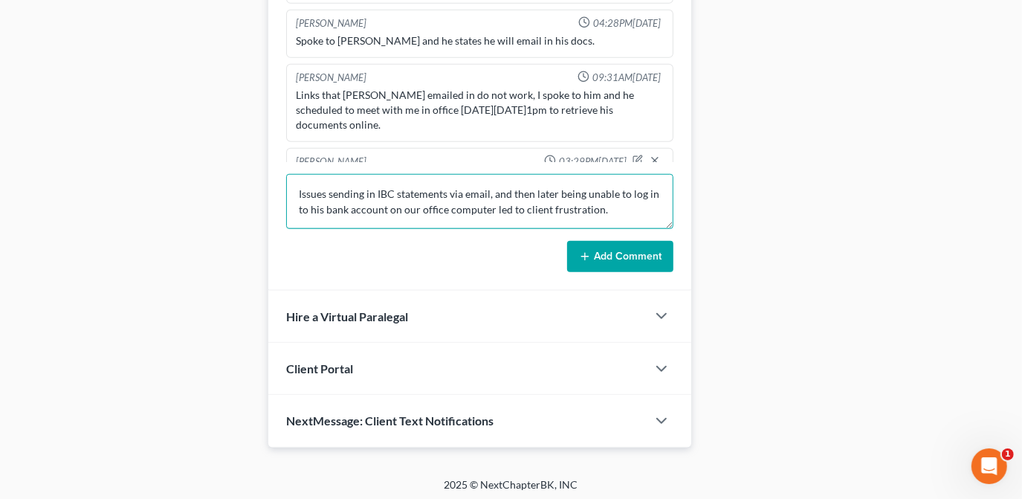
drag, startPoint x: 545, startPoint y: 209, endPoint x: 583, endPoint y: 208, distance: 37.9
click at [545, 209] on textarea "Issues sending in IBC statements via email, and then later being unable to log …" at bounding box center [479, 201] width 387 height 55
click at [607, 208] on textarea "Issues sending in IBC statements via email, and then later being unable to log …" at bounding box center [479, 201] width 387 height 55
type textarea "Issues sending in IBC statements via email, and then later being unable to log …"
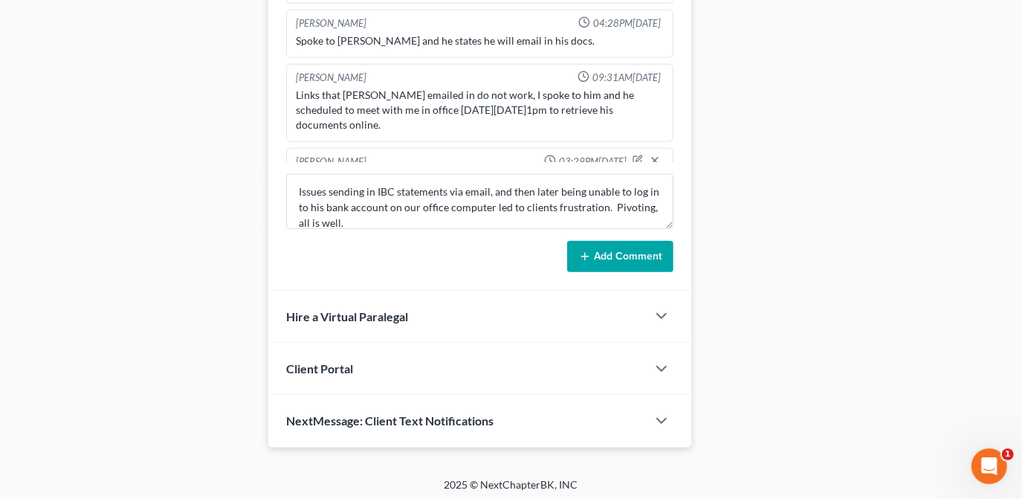
click at [632, 258] on button "Add Comment" at bounding box center [620, 256] width 106 height 31
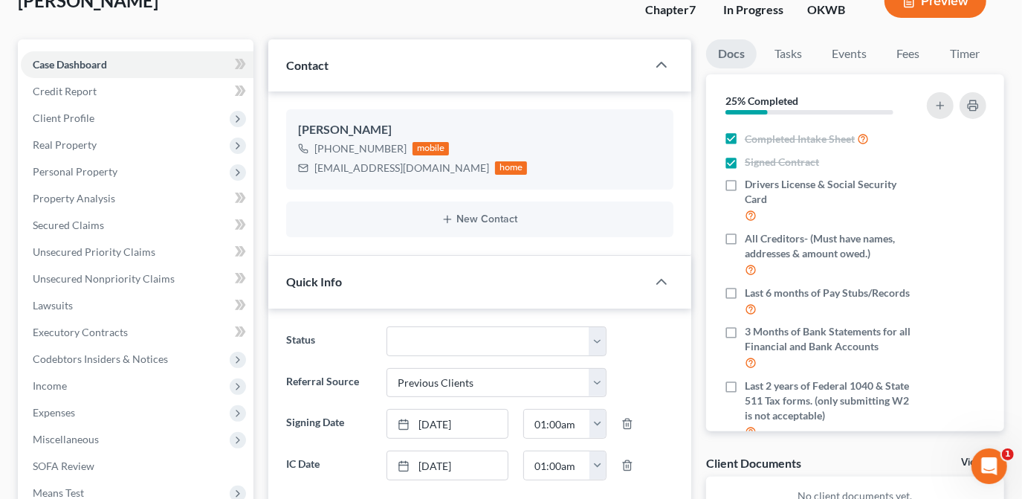
scroll to position [0, 0]
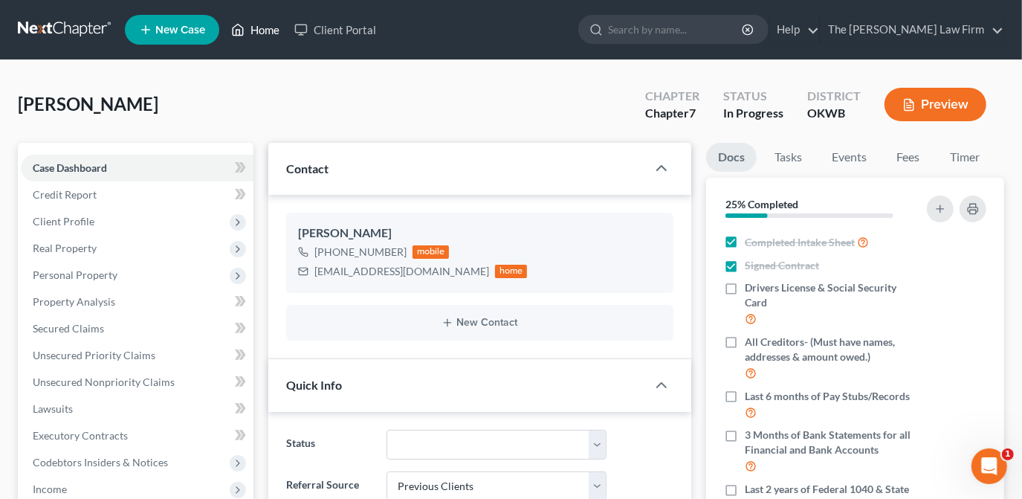
click at [262, 36] on link "Home" at bounding box center [255, 29] width 63 height 27
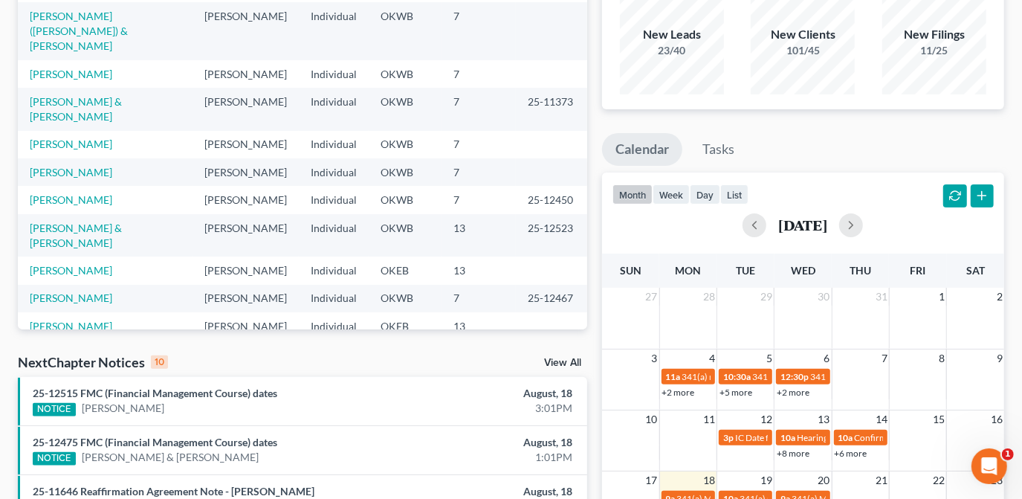
scroll to position [270, 0]
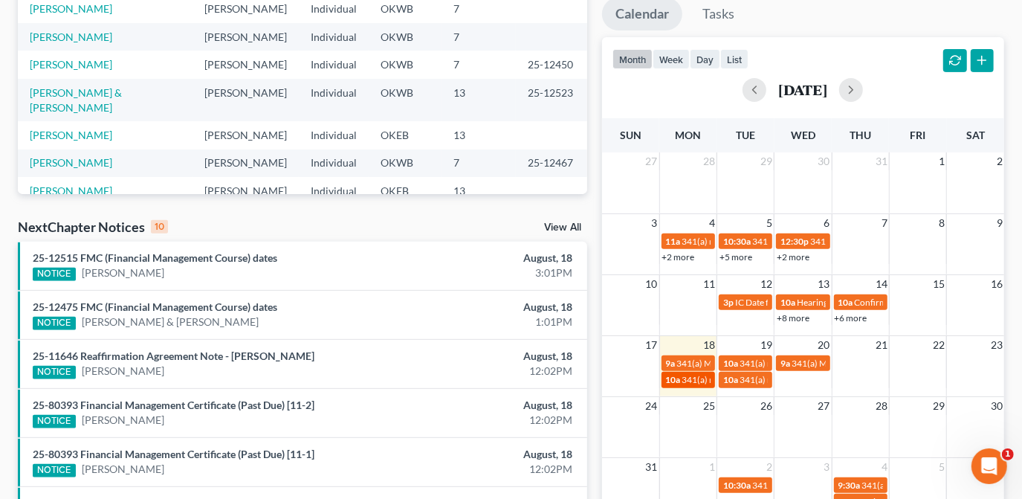
click at [697, 381] on span "341(a) meeting for [PERSON_NAME] & [PERSON_NAME]" at bounding box center [793, 379] width 222 height 11
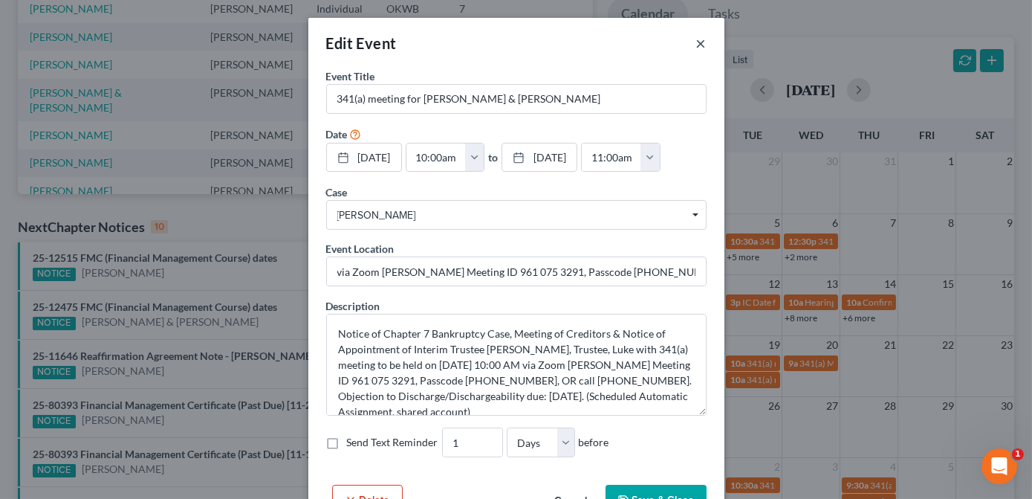
click at [697, 45] on button "×" at bounding box center [702, 43] width 10 height 18
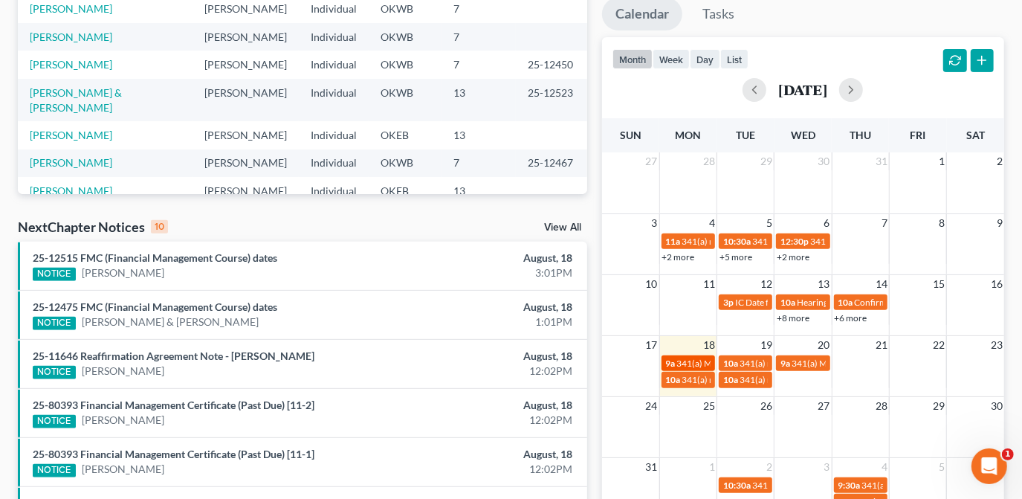
click at [685, 363] on span "341(a) Meeting for [PERSON_NAME]" at bounding box center [749, 363] width 144 height 11
select select "Days"
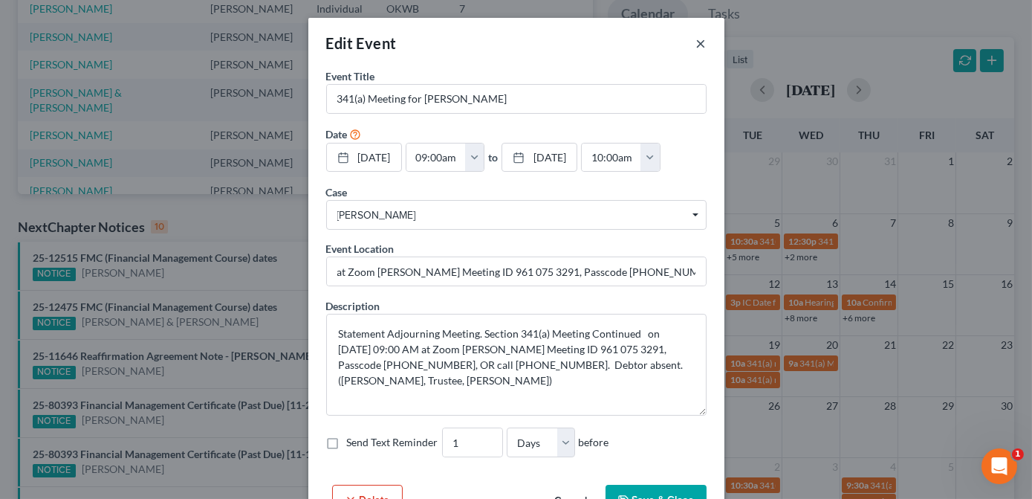
click at [697, 45] on button "×" at bounding box center [702, 43] width 10 height 18
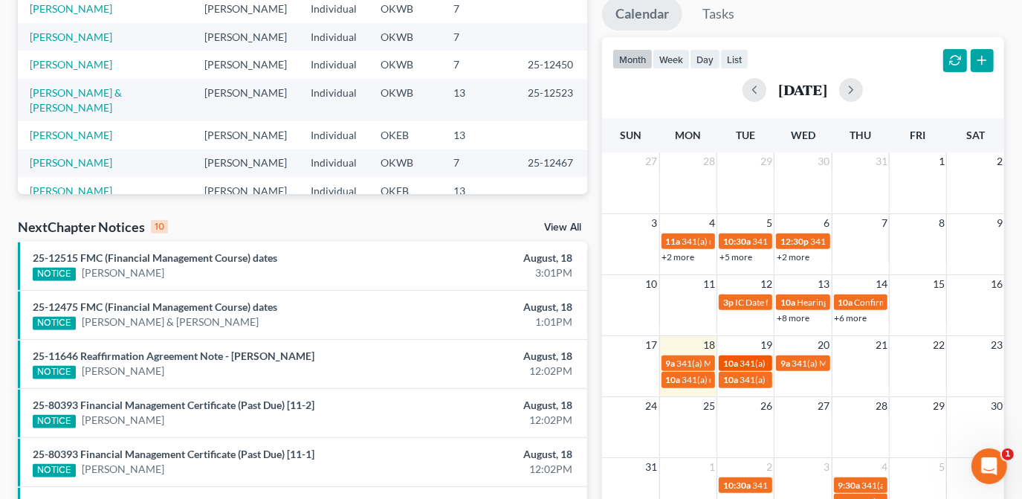
click at [759, 358] on span "341(a) meeting for [PERSON_NAME] & [PERSON_NAME]" at bounding box center [851, 363] width 222 height 11
select select "Days"
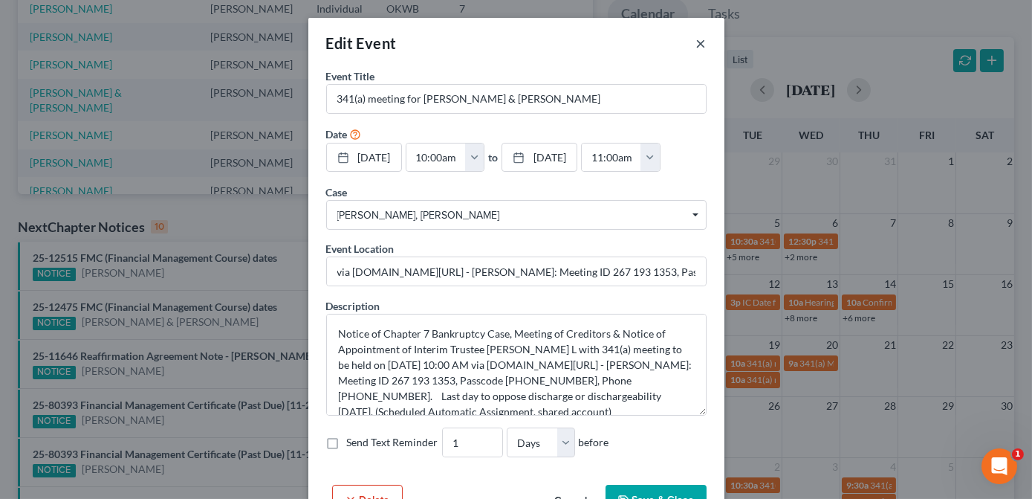
click at [697, 45] on button "×" at bounding box center [702, 43] width 10 height 18
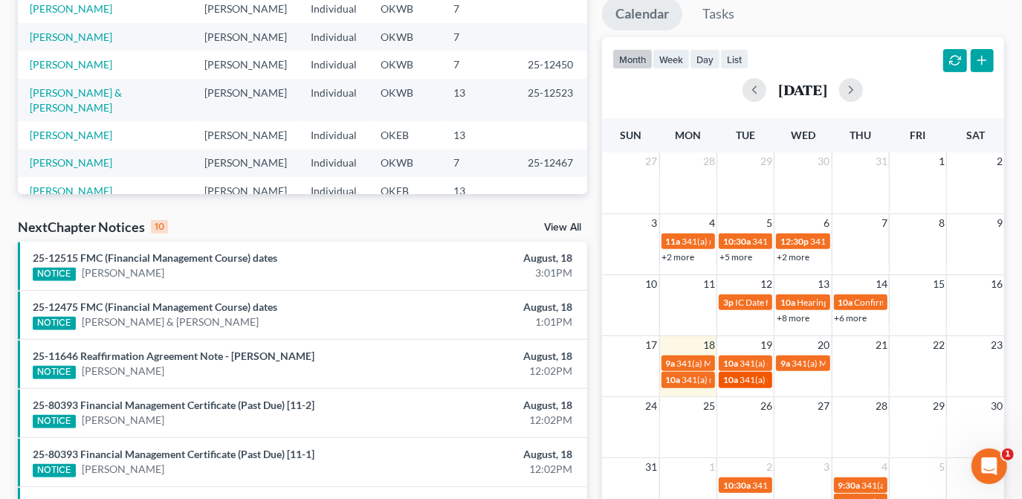
click at [745, 384] on span "341(a) meeting for [PERSON_NAME] & [PERSON_NAME]" at bounding box center [851, 379] width 222 height 11
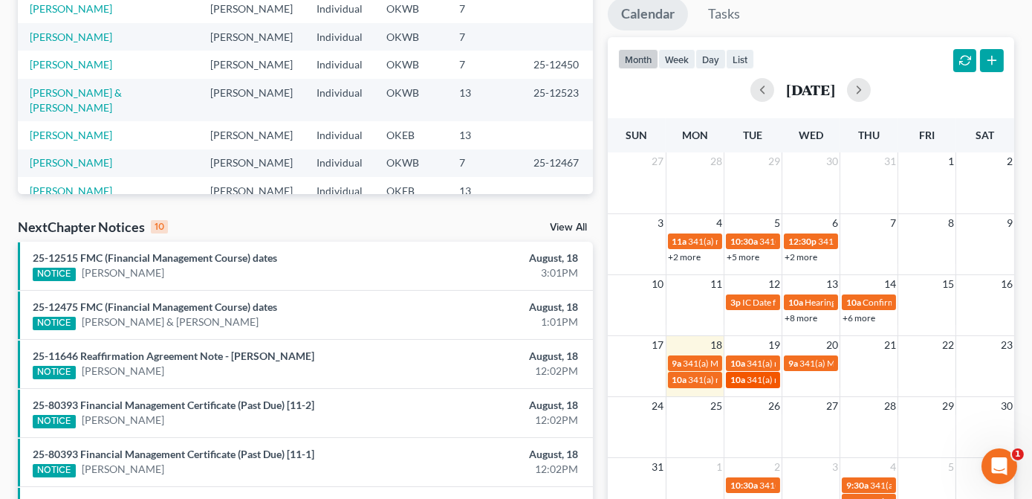
select select "Days"
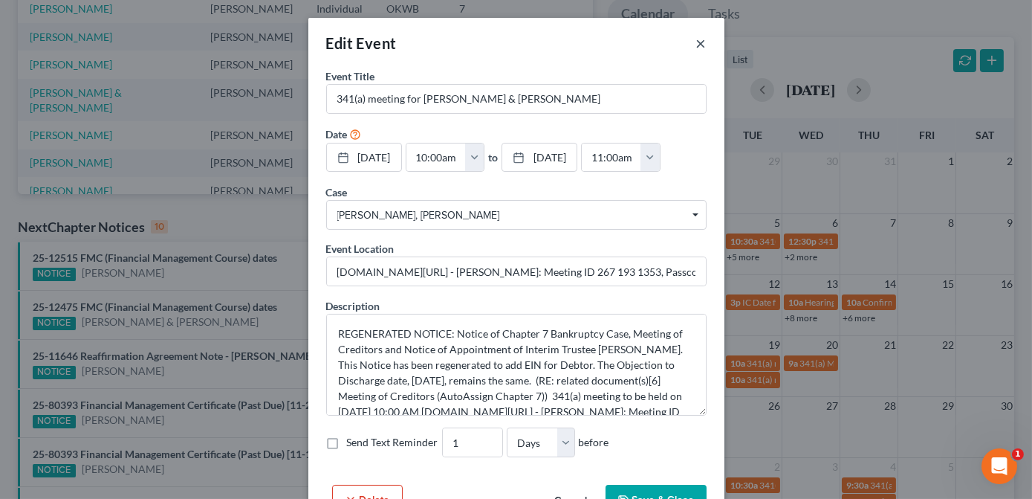
click at [697, 46] on button "×" at bounding box center [702, 43] width 10 height 18
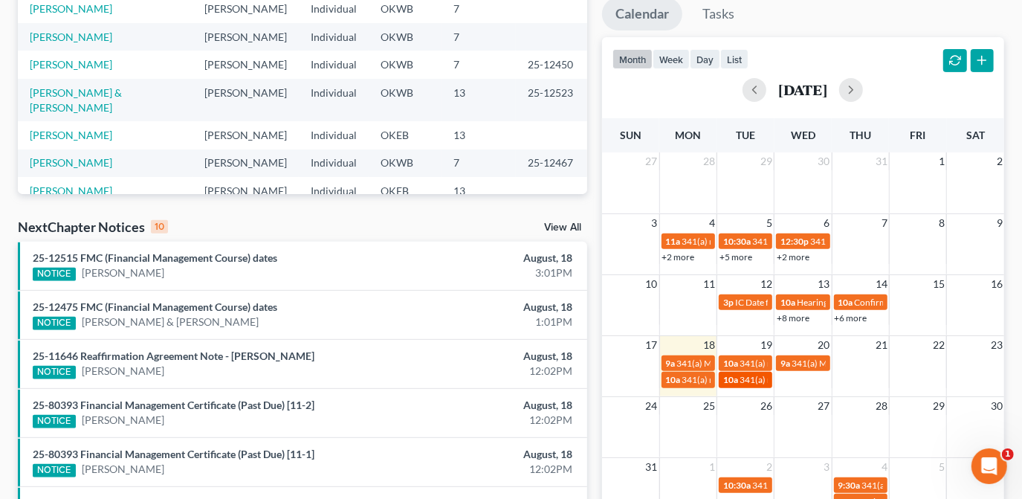
click at [741, 378] on span "341(a) meeting for [PERSON_NAME] & [PERSON_NAME]" at bounding box center [851, 379] width 222 height 11
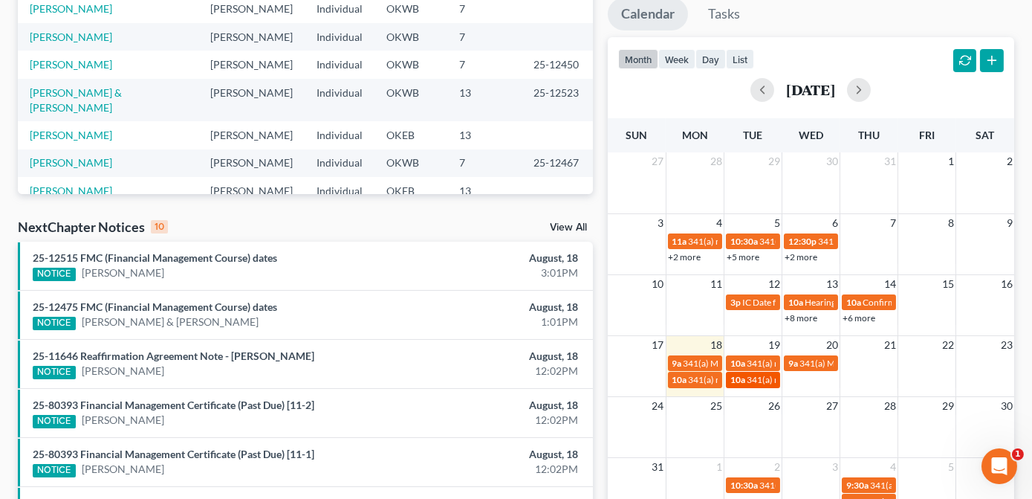
select select "Days"
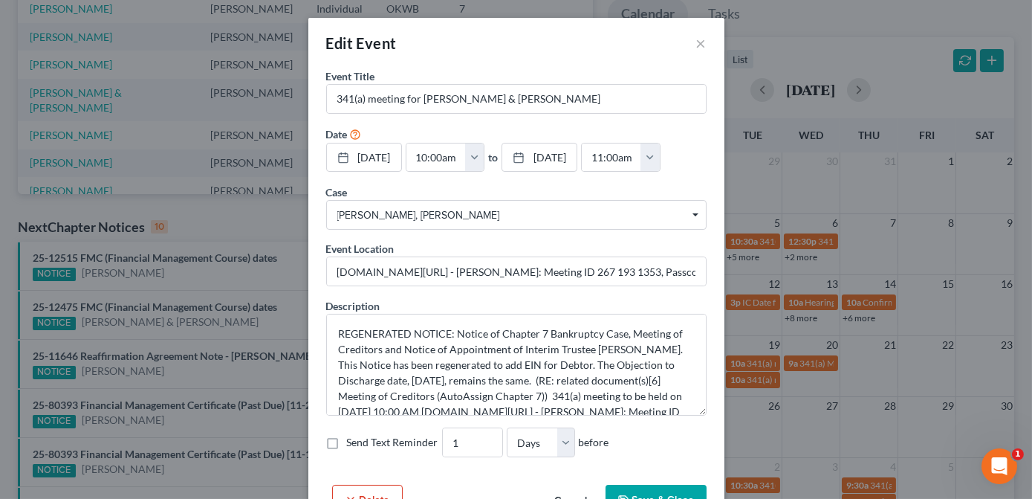
click at [690, 43] on div "Edit Event ×" at bounding box center [516, 43] width 416 height 51
click at [697, 42] on button "×" at bounding box center [702, 43] width 10 height 18
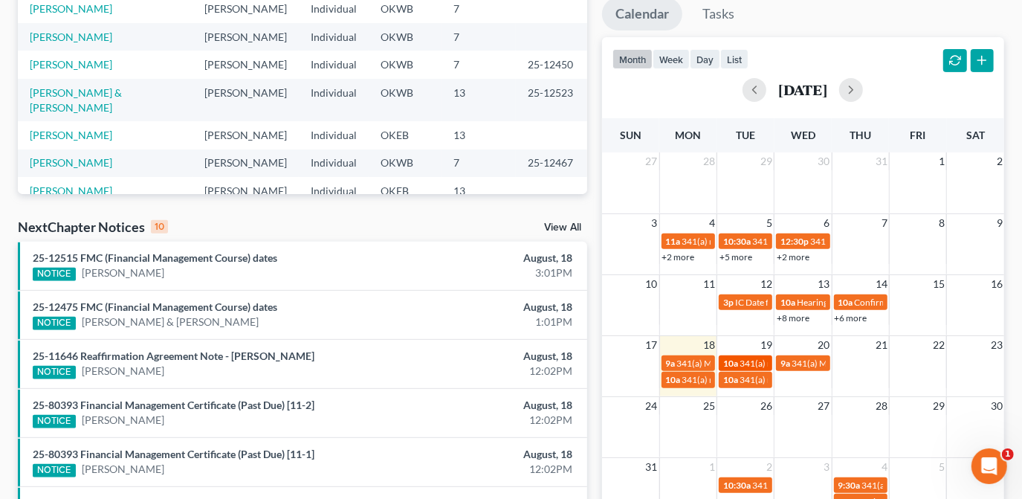
click at [760, 360] on span "341(a) meeting for [PERSON_NAME] & [PERSON_NAME]" at bounding box center [851, 363] width 222 height 11
select select "Days"
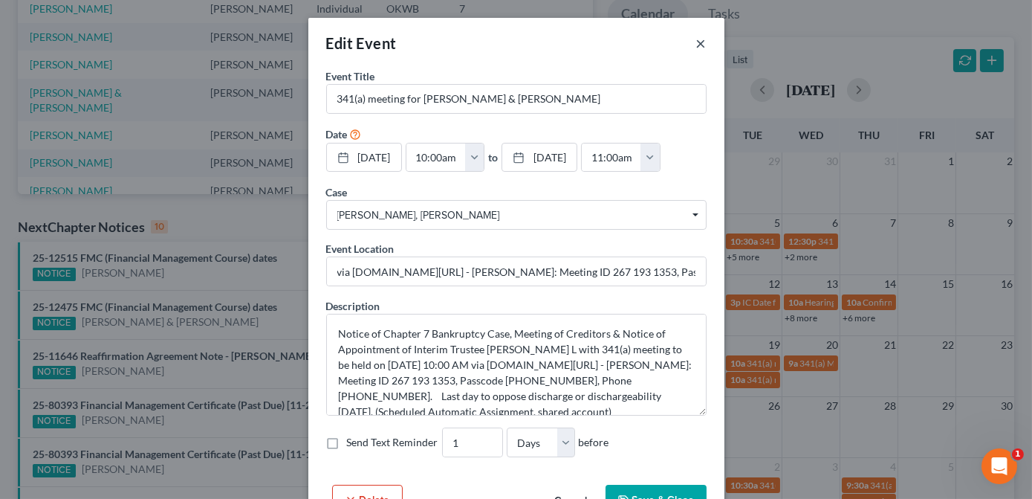
click at [697, 45] on button "×" at bounding box center [702, 43] width 10 height 18
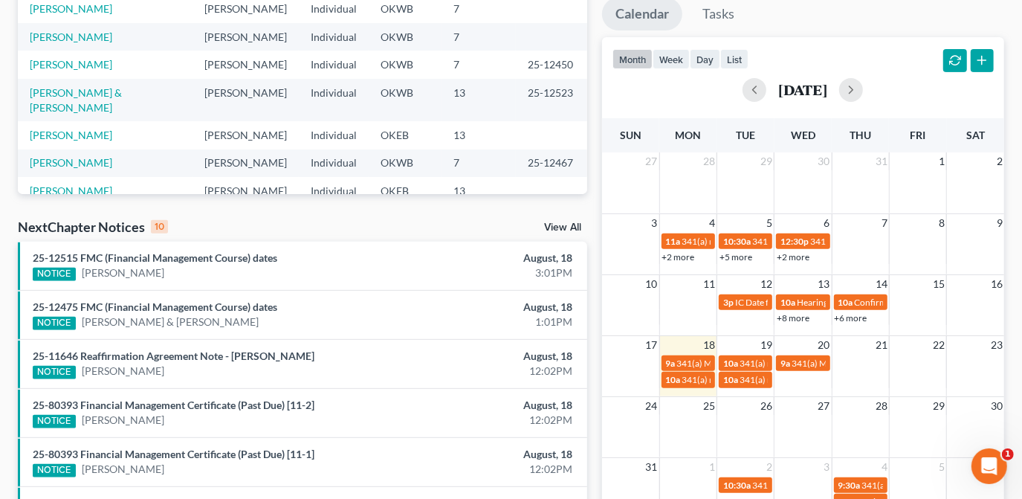
scroll to position [0, 0]
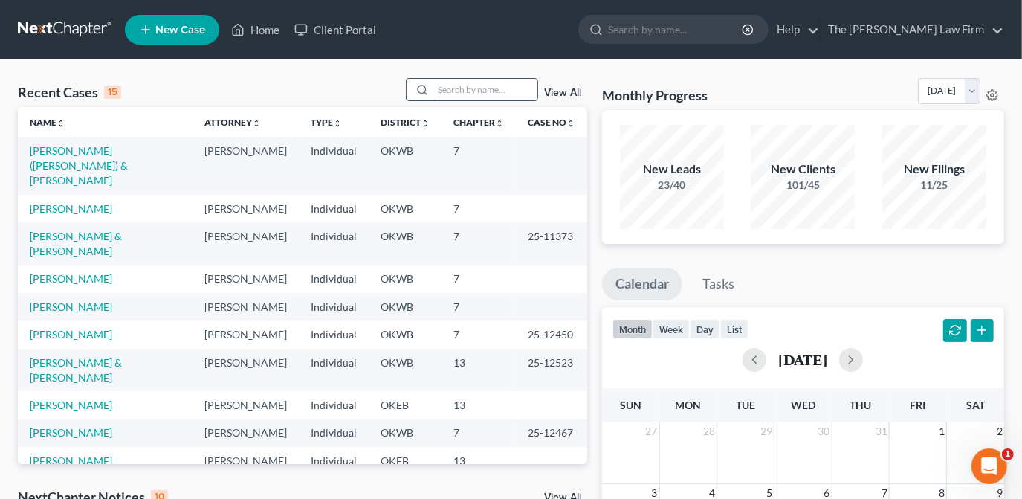
click at [516, 92] on input "search" at bounding box center [485, 90] width 104 height 22
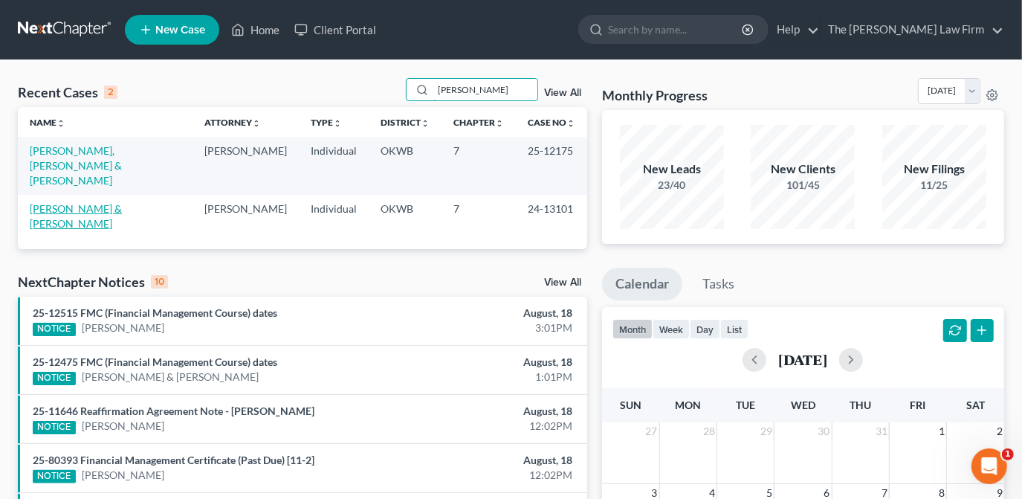
type input "woodward"
click at [117, 202] on link "[PERSON_NAME] & [PERSON_NAME]" at bounding box center [76, 216] width 92 height 28
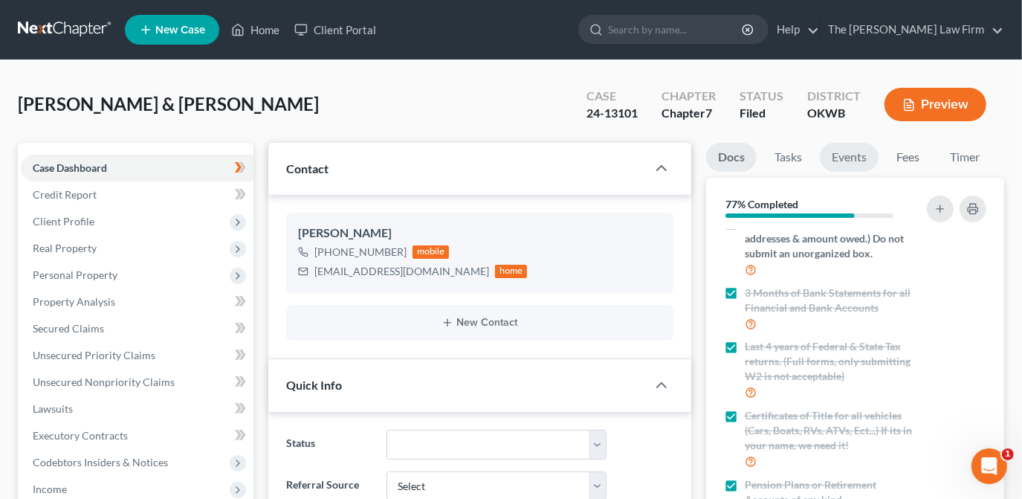
drag, startPoint x: 838, startPoint y: 158, endPoint x: 753, endPoint y: 211, distance: 100.2
click at [838, 158] on link "Events" at bounding box center [849, 157] width 59 height 29
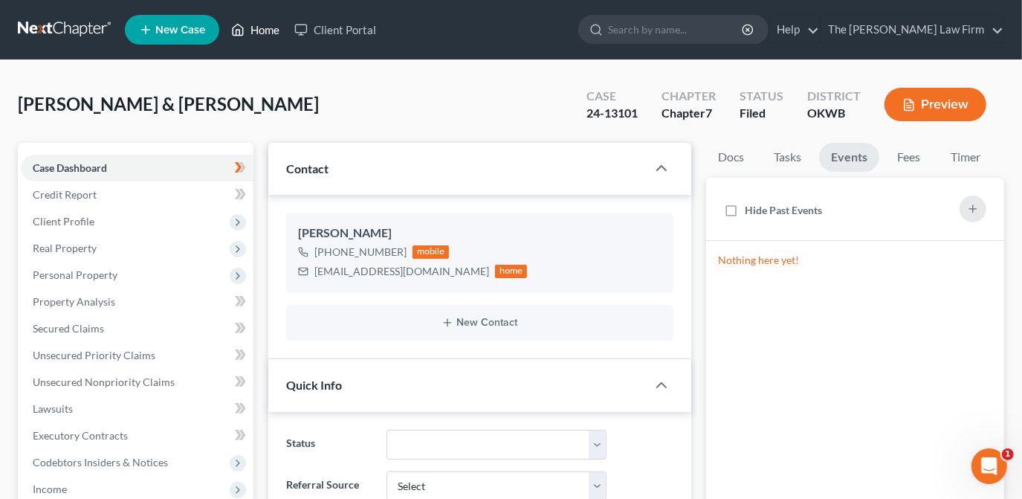
click at [278, 33] on link "Home" at bounding box center [255, 29] width 63 height 27
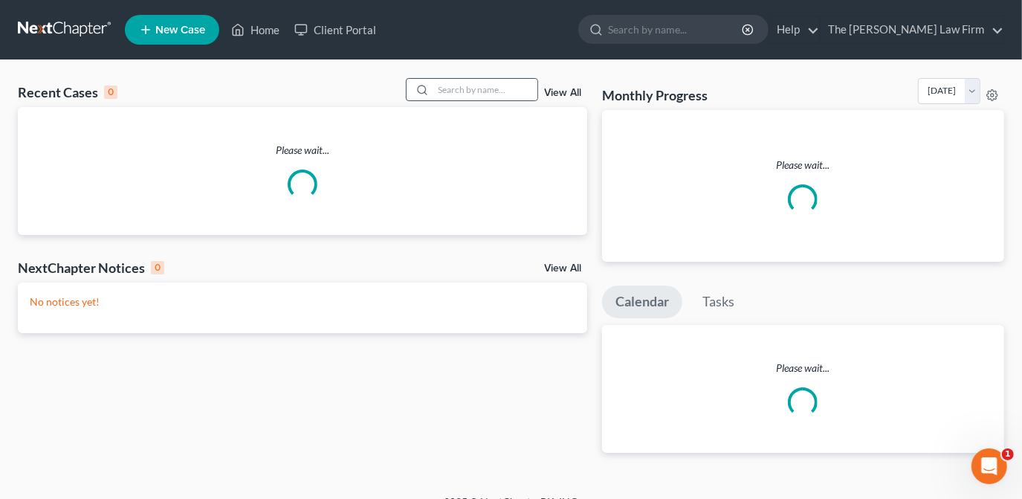
click at [432, 88] on div at bounding box center [420, 90] width 27 height 22
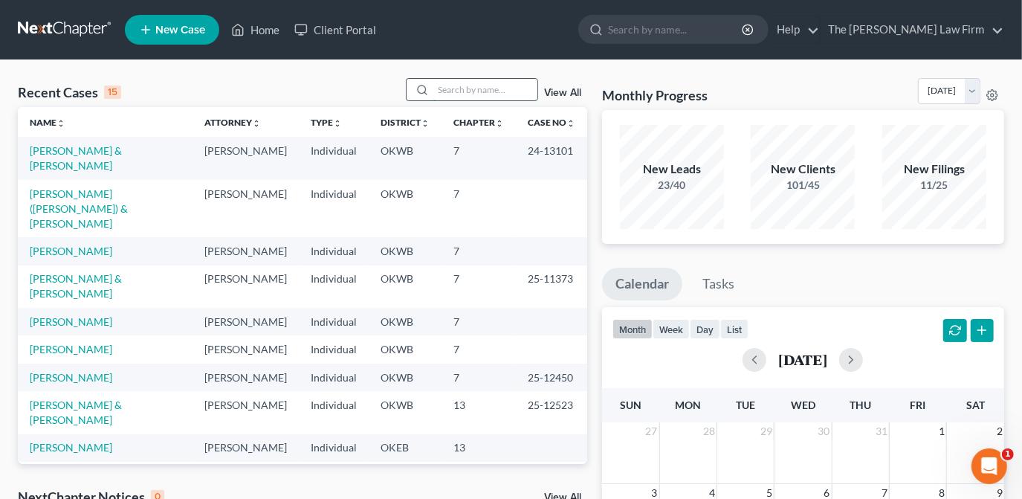
click at [458, 88] on input "search" at bounding box center [485, 90] width 104 height 22
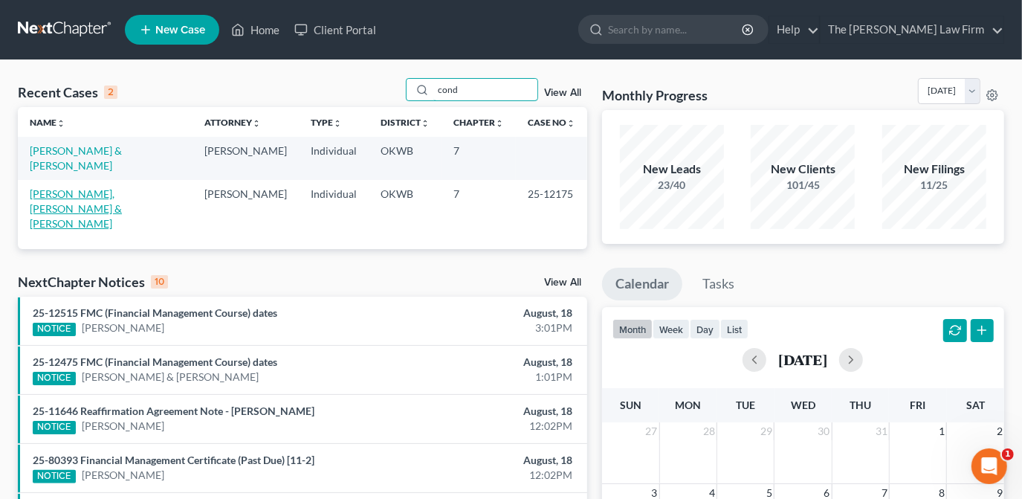
type input "cond"
click at [122, 187] on link "[PERSON_NAME], [PERSON_NAME] & [PERSON_NAME]" at bounding box center [76, 208] width 92 height 42
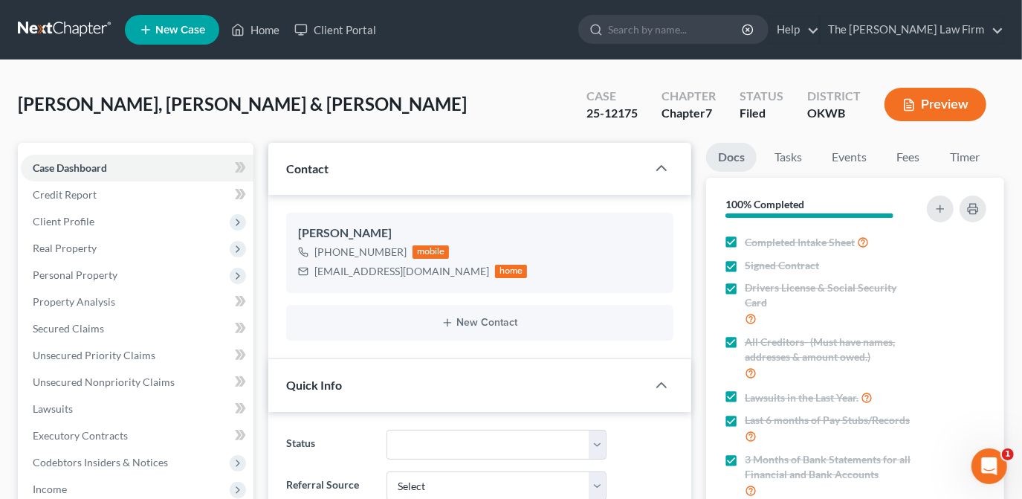
scroll to position [640, 0]
click at [842, 155] on link "Events" at bounding box center [849, 157] width 59 height 29
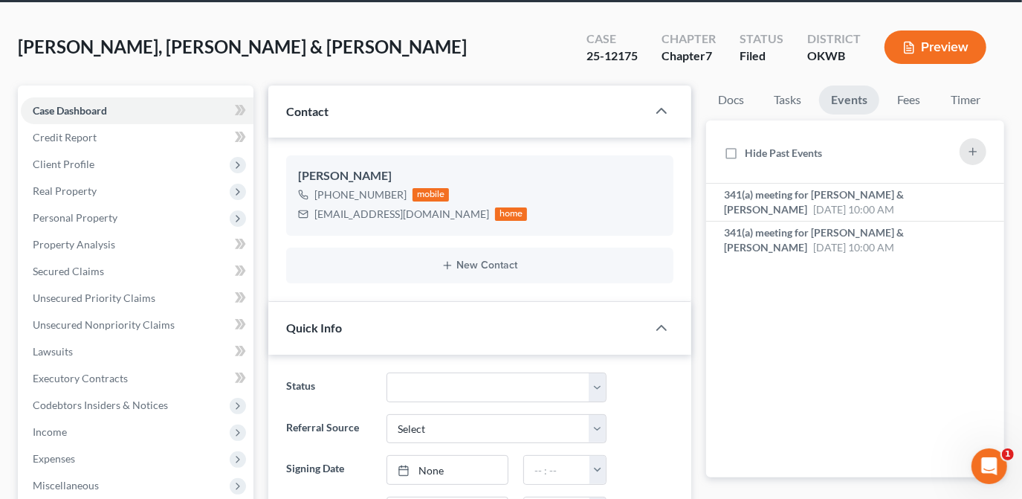
scroll to position [0, 0]
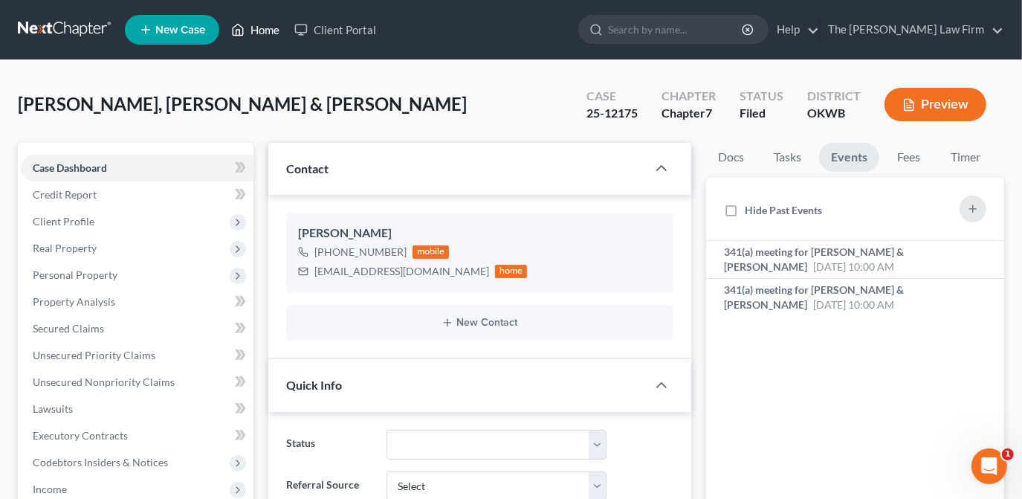
drag, startPoint x: 239, startPoint y: 31, endPoint x: 297, endPoint y: 69, distance: 69.3
click at [239, 31] on icon at bounding box center [237, 30] width 13 height 18
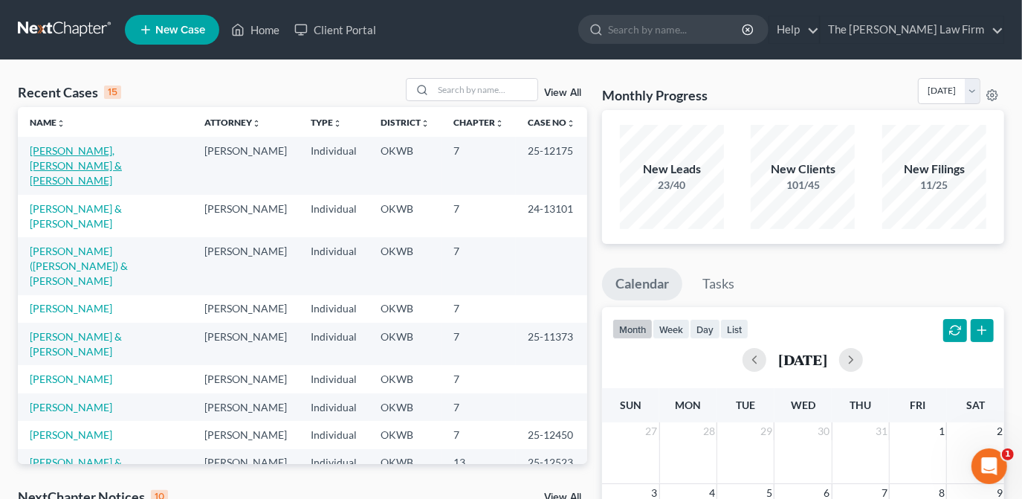
click at [122, 154] on link "[PERSON_NAME], [PERSON_NAME] & [PERSON_NAME]" at bounding box center [76, 165] width 92 height 42
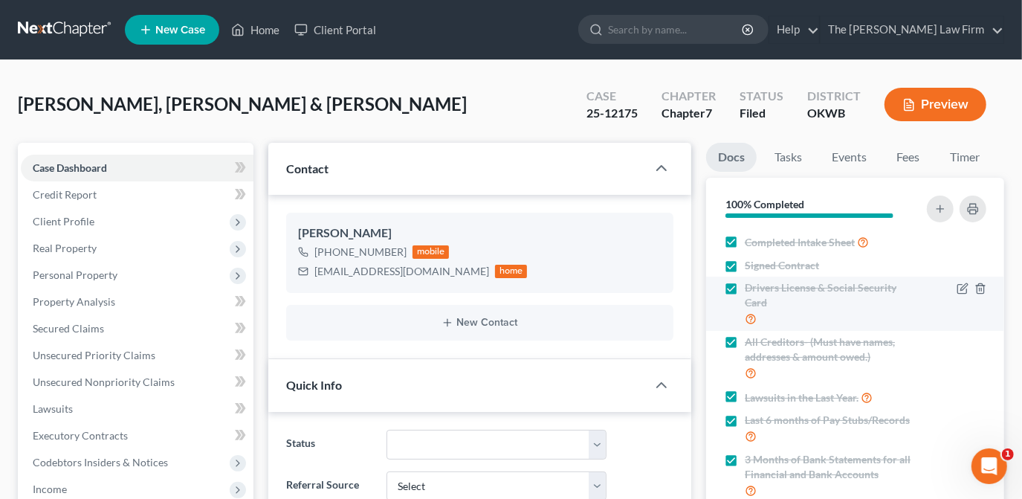
scroll to position [640, 0]
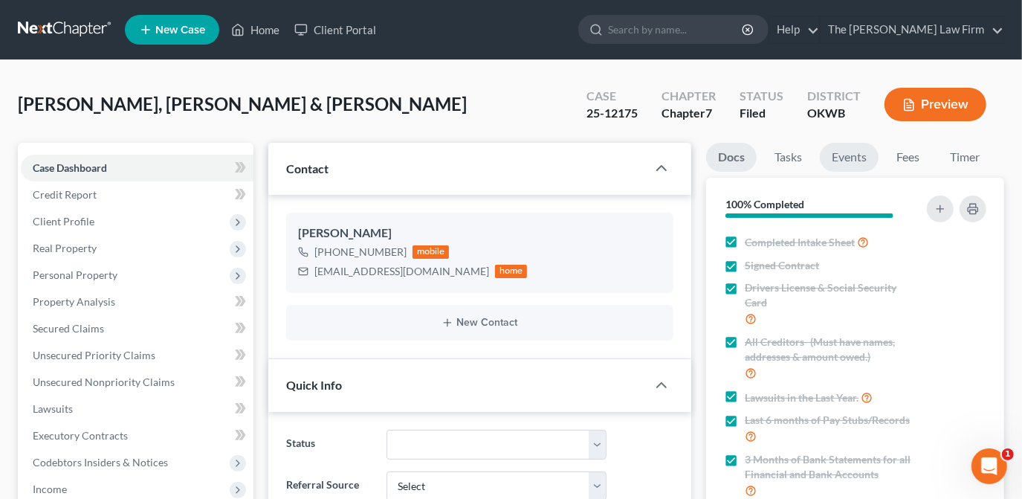
click at [852, 167] on link "Events" at bounding box center [849, 157] width 59 height 29
click at [854, 143] on link "Events" at bounding box center [849, 157] width 59 height 29
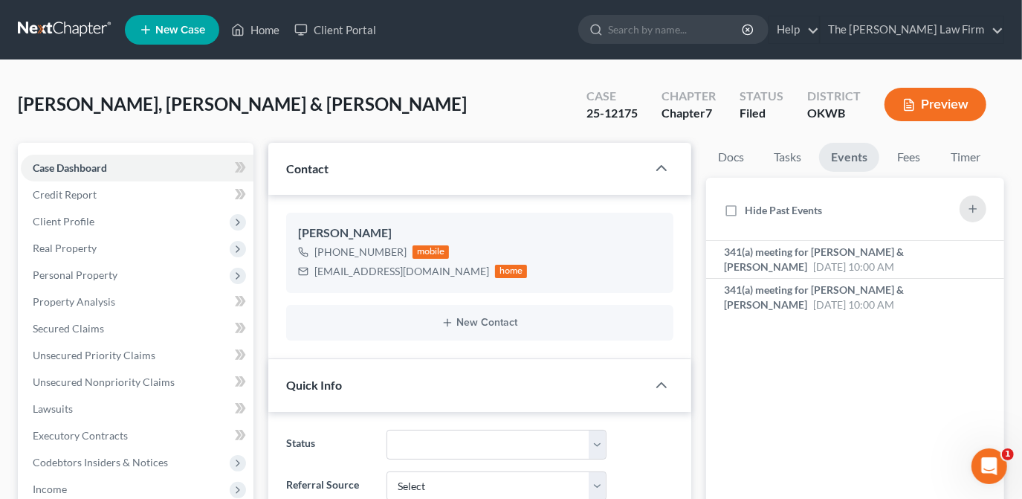
click at [825, 379] on div "Nothing here yet! 341(a) meeting for Woodward Conduff & Priscilla Conduff Aug 1…" at bounding box center [855, 388] width 298 height 294
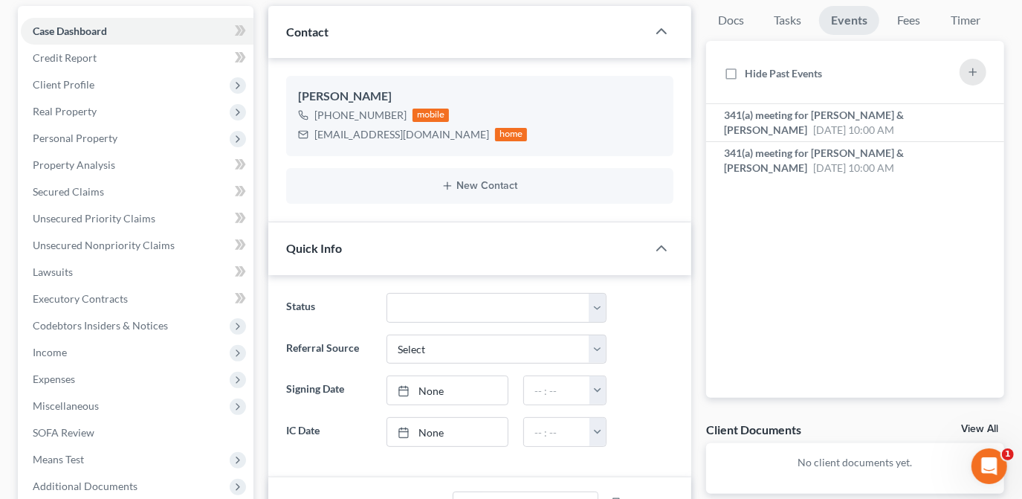
scroll to position [135, 0]
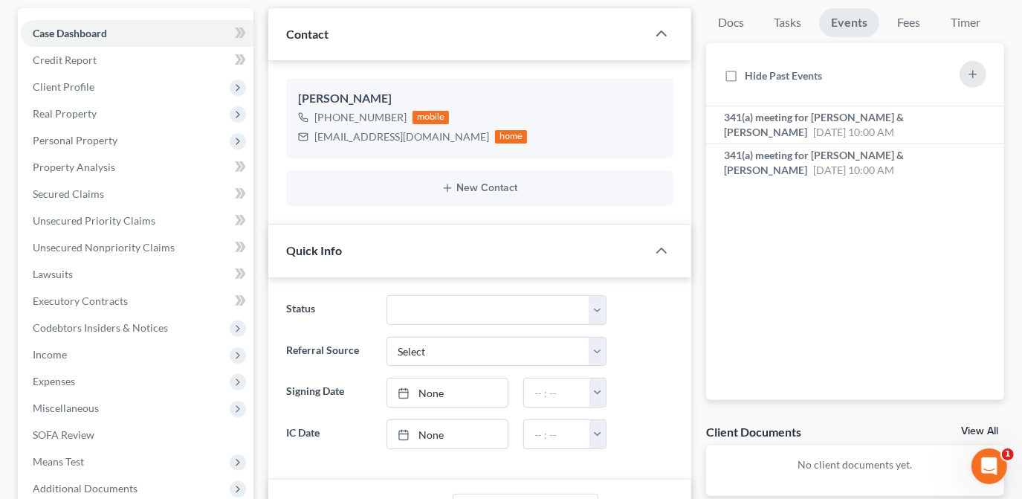
drag, startPoint x: 684, startPoint y: 320, endPoint x: 741, endPoint y: 276, distance: 72.1
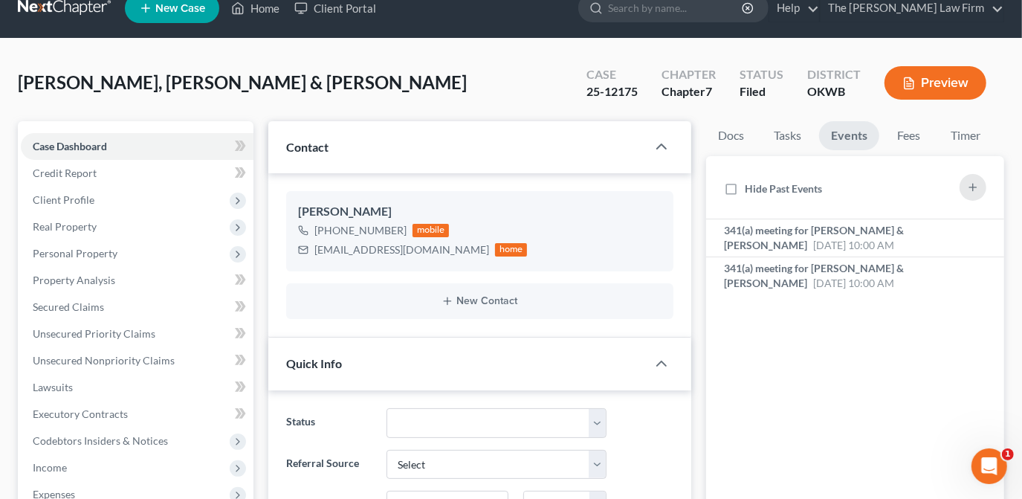
scroll to position [0, 0]
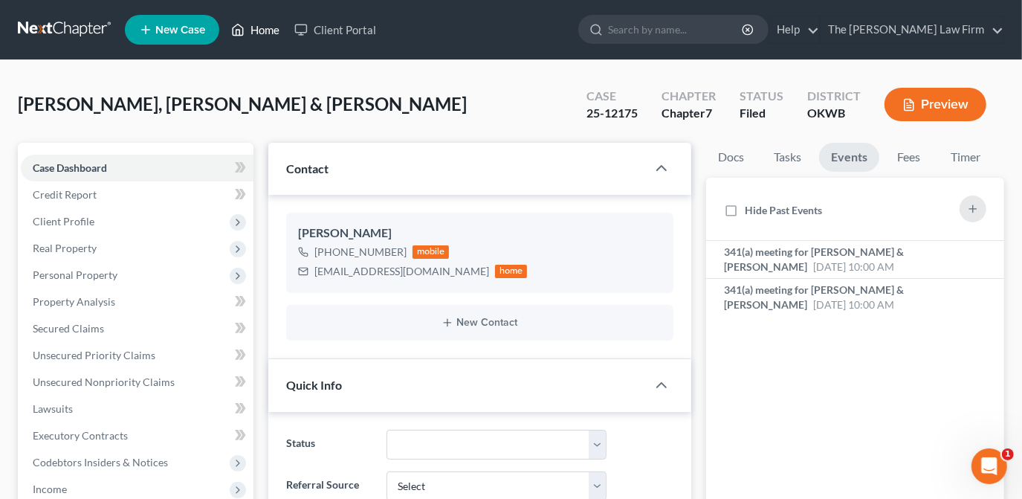
click at [271, 27] on link "Home" at bounding box center [255, 29] width 63 height 27
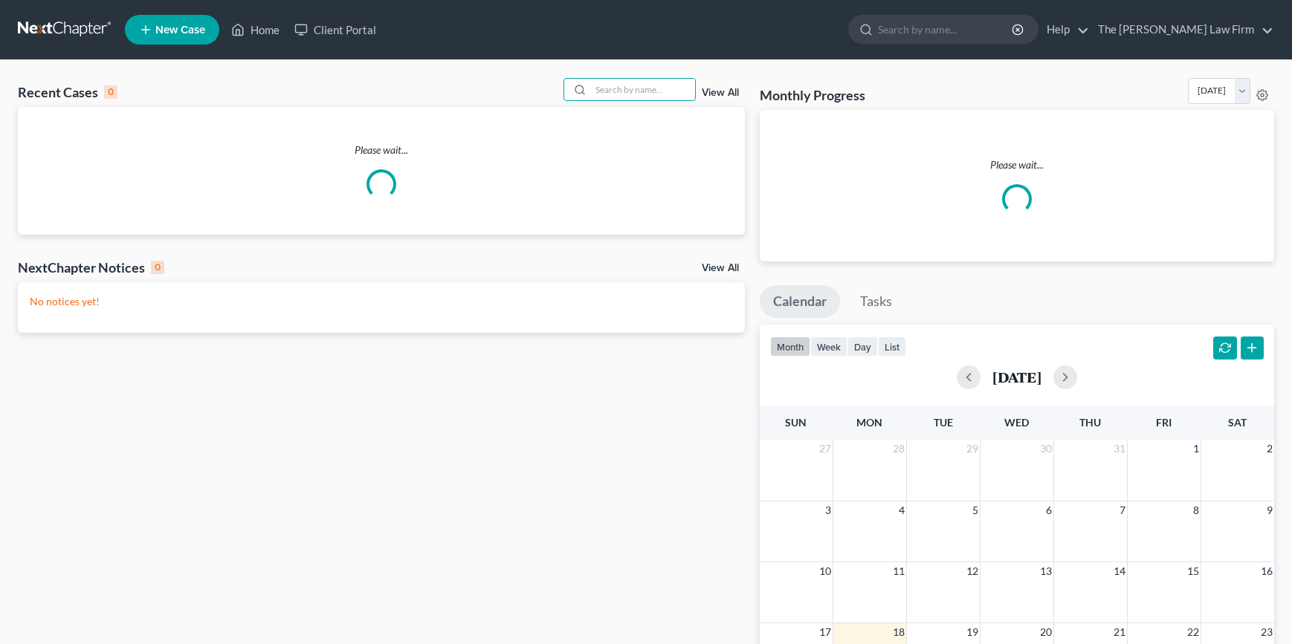
click at [639, 94] on input "search" at bounding box center [643, 90] width 104 height 22
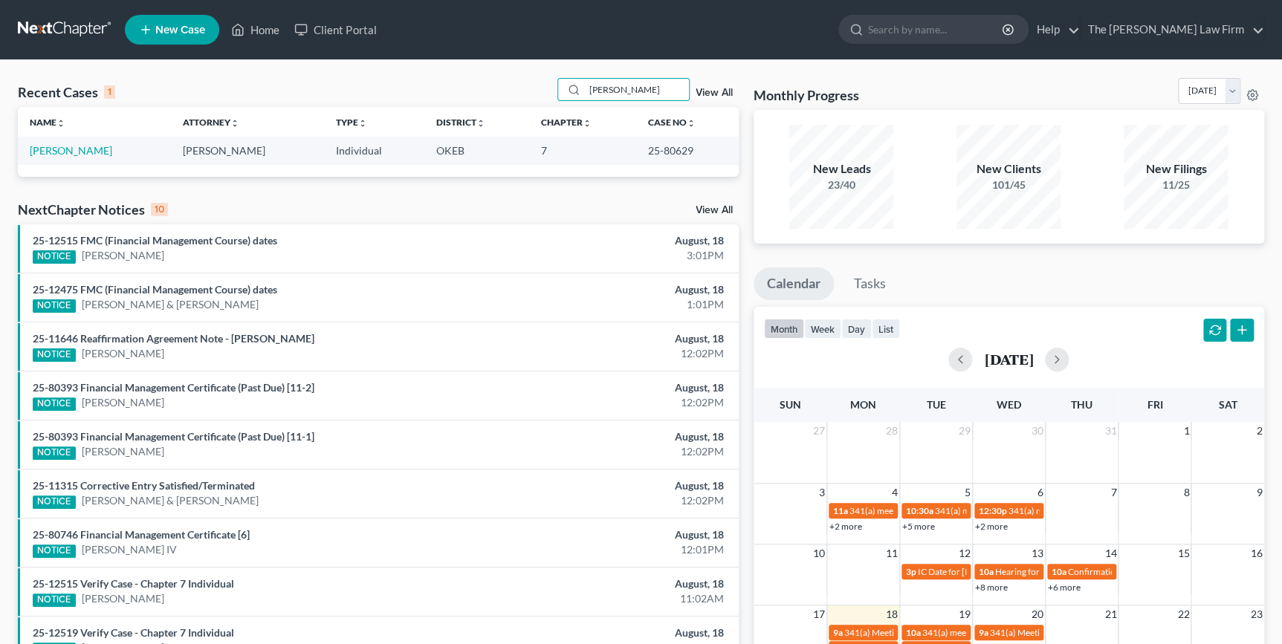
type input "[PERSON_NAME]"
click at [90, 158] on td "[PERSON_NAME]" at bounding box center [94, 151] width 153 height 28
click at [87, 149] on link "[PERSON_NAME]" at bounding box center [71, 150] width 83 height 13
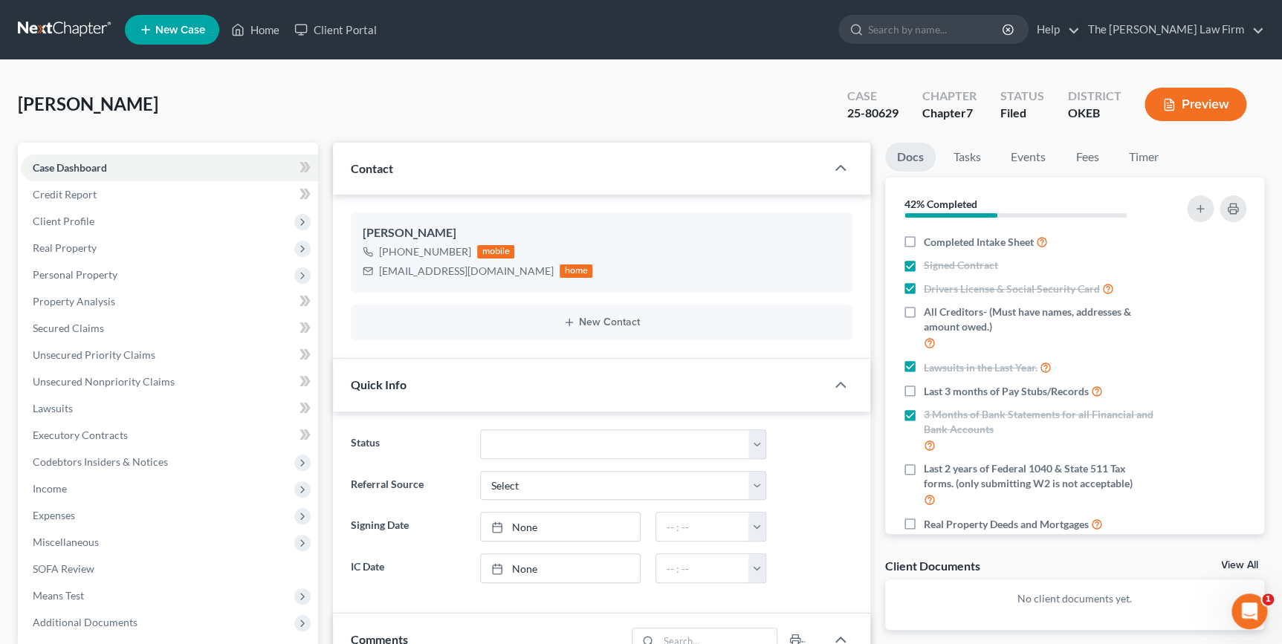
scroll to position [639, 0]
click at [257, 29] on link "Home" at bounding box center [255, 29] width 63 height 27
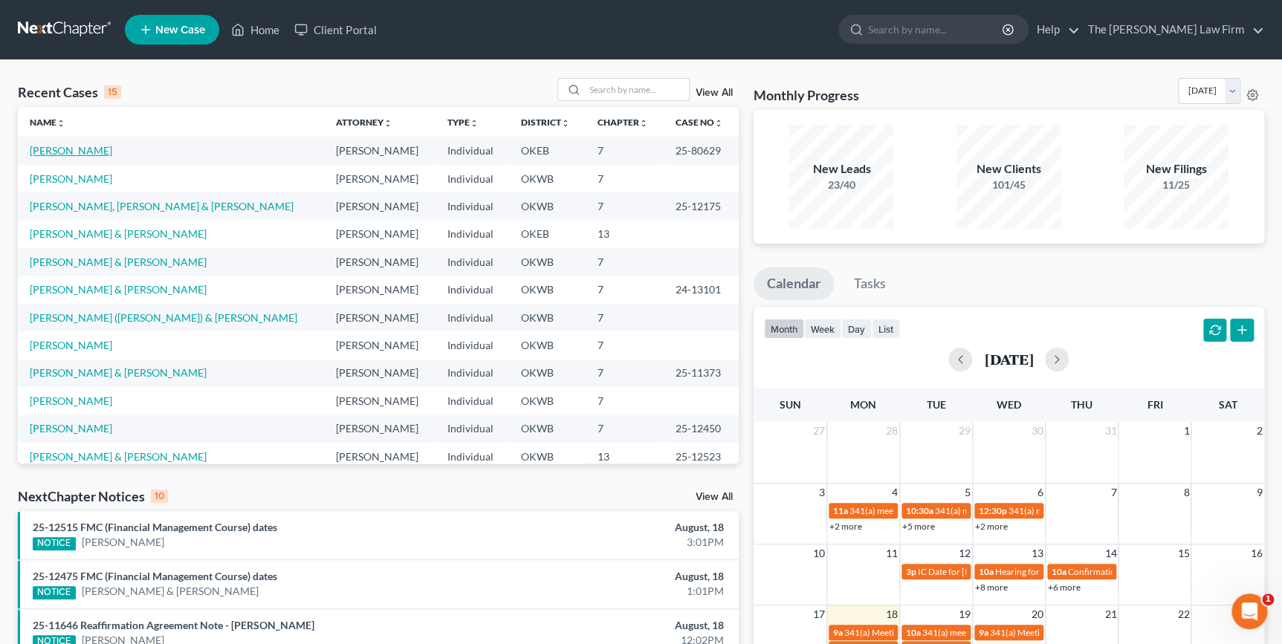
click at [82, 152] on link "[PERSON_NAME]" at bounding box center [71, 150] width 83 height 13
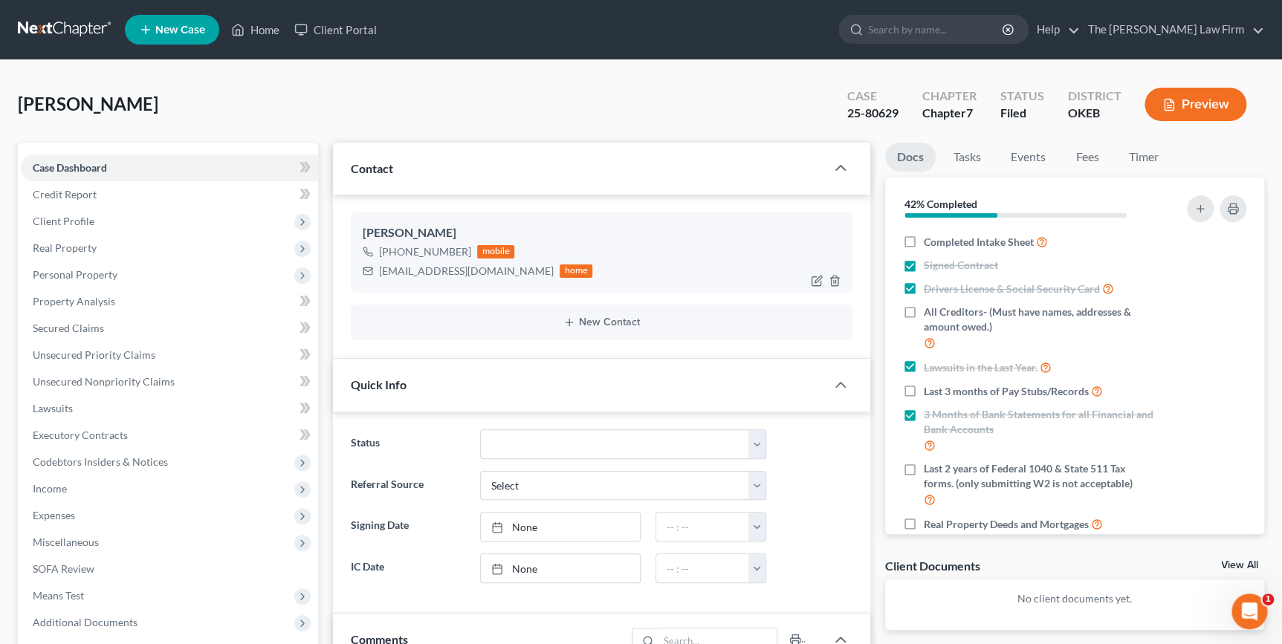
scroll to position [639, 0]
drag, startPoint x: 502, startPoint y: 269, endPoint x: 354, endPoint y: 272, distance: 148.7
click at [354, 272] on div "[PERSON_NAME] [PHONE_NUMBER] mobile [EMAIL_ADDRESS][DOMAIN_NAME] home" at bounding box center [601, 253] width 501 height 80
drag, startPoint x: 375, startPoint y: 272, endPoint x: 413, endPoint y: 274, distance: 38.7
copy div "[EMAIL_ADDRESS][DOMAIN_NAME]"
